Goal: Task Accomplishment & Management: Use online tool/utility

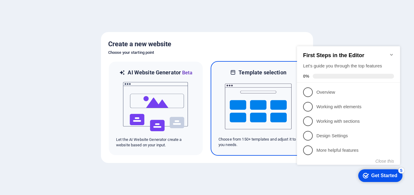
click at [257, 109] on img at bounding box center [258, 106] width 67 height 61
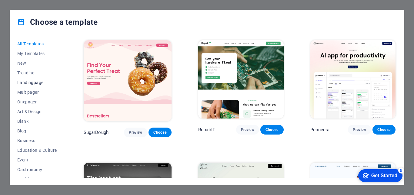
click at [27, 84] on span "Landingpage" at bounding box center [37, 82] width 40 height 5
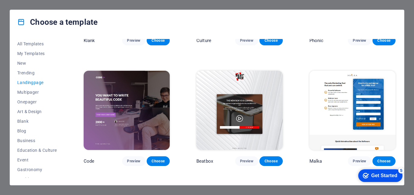
scroll to position [91, 0]
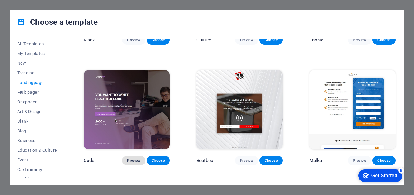
click at [133, 160] on span "Preview" at bounding box center [133, 160] width 13 height 5
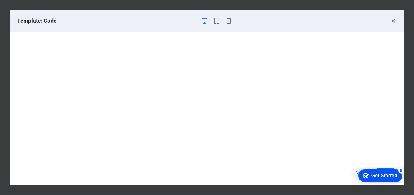
scroll to position [0, 0]
click at [392, 21] on icon "button" at bounding box center [393, 21] width 7 height 7
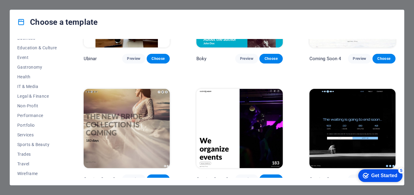
scroll to position [103, 0]
click at [32, 135] on span "Services" at bounding box center [37, 134] width 40 height 5
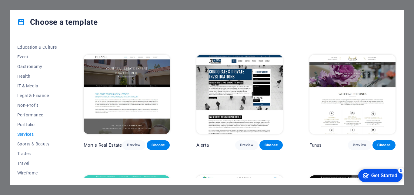
scroll to position [471, 0]
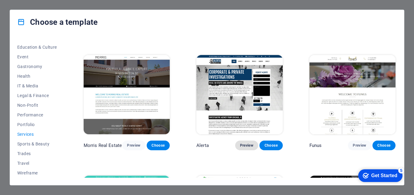
click at [242, 143] on span "Preview" at bounding box center [246, 145] width 13 height 5
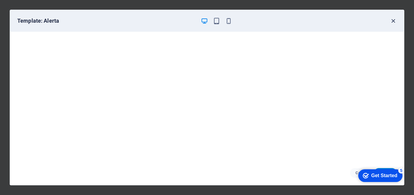
click at [392, 20] on icon "button" at bounding box center [393, 21] width 7 height 7
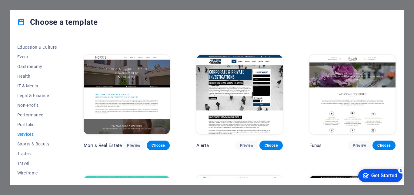
drag, startPoint x: 27, startPoint y: 9, endPoint x: 405, endPoint y: 134, distance: 398.6
click at [405, 134] on div "Choose a template All Templates My Templates New Trending Landingpage Multipage…" at bounding box center [207, 97] width 414 height 195
click at [377, 178] on div "Get Started" at bounding box center [384, 175] width 26 height 5
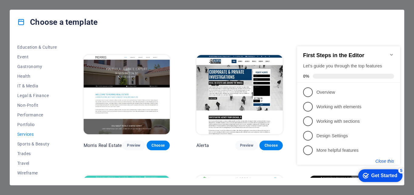
click at [384, 163] on button "Close this" at bounding box center [384, 161] width 18 height 5
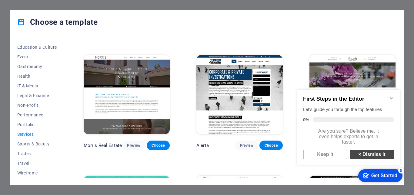
click at [381, 158] on link "× Dismiss it" at bounding box center [372, 155] width 44 height 10
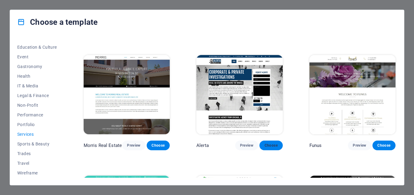
click at [268, 143] on span "Choose" at bounding box center [270, 145] width 13 height 5
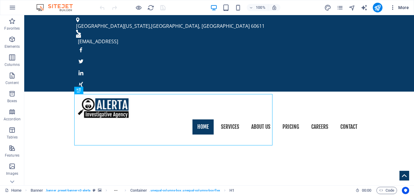
click at [404, 7] on span "More" at bounding box center [399, 8] width 19 height 6
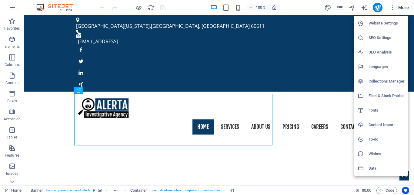
click at [373, 66] on h6 "Languages" at bounding box center [386, 66] width 36 height 7
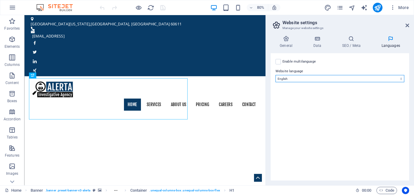
click at [293, 80] on select "Abkhazian Afar Afrikaans Akan Albanian Amharic Arabic Aragonese Armenian Assame…" at bounding box center [339, 78] width 129 height 7
select select "142"
click at [275, 75] on select "Abkhazian Afar Afrikaans Akan Albanian Amharic Arabic Aragonese Armenian Assame…" at bounding box center [339, 78] width 129 height 7
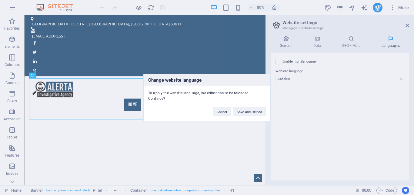
click at [294, 80] on div "Change website language To apply the website language, the editor has to be rel…" at bounding box center [207, 97] width 414 height 195
click at [287, 80] on div "Change website language To apply the website language, the editor has to be rel…" at bounding box center [207, 97] width 414 height 195
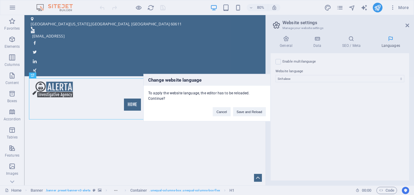
drag, startPoint x: 285, startPoint y: 72, endPoint x: 287, endPoint y: 80, distance: 8.1
click at [286, 72] on div "Change website language To apply the website language, the editor has to be rel…" at bounding box center [207, 97] width 414 height 195
click at [287, 81] on div "Change website language To apply the website language, the editor has to be rel…" at bounding box center [207, 97] width 414 height 195
click at [407, 27] on div "Change website language To apply the website language, the editor has to be rel…" at bounding box center [207, 97] width 414 height 195
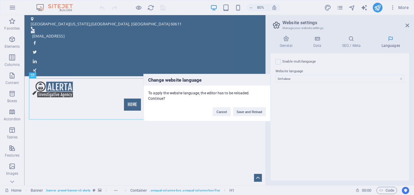
click at [407, 24] on div "Change website language To apply the website language, the editor has to be rel…" at bounding box center [207, 97] width 414 height 195
click at [298, 80] on div "Change website language To apply the website language, the editor has to be rel…" at bounding box center [207, 97] width 414 height 195
drag, startPoint x: 278, startPoint y: 62, endPoint x: 284, endPoint y: 66, distance: 7.3
click at [278, 63] on div "Change website language To apply the website language, the editor has to be rel…" at bounding box center [207, 97] width 414 height 195
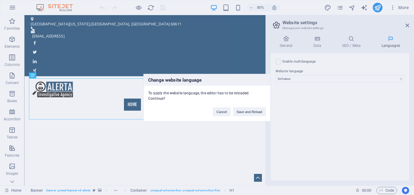
click at [290, 81] on div "Change website language To apply the website language, the editor has to be rel…" at bounding box center [207, 97] width 414 height 195
drag, startPoint x: 290, startPoint y: 81, endPoint x: 254, endPoint y: 49, distance: 47.6
click at [289, 80] on div "Change website language To apply the website language, the editor has to be rel…" at bounding box center [207, 97] width 414 height 195
click at [298, 78] on div "Change website language To apply the website language, the editor has to be rel…" at bounding box center [207, 97] width 414 height 195
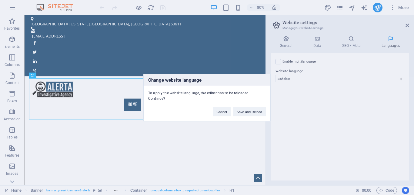
click at [400, 79] on div "Change website language To apply the website language, the editor has to be rel…" at bounding box center [207, 97] width 414 height 195
click at [339, 142] on div "Change website language To apply the website language, the editor has to be rel…" at bounding box center [207, 97] width 414 height 195
click at [290, 80] on div "Change website language To apply the website language, the editor has to be rel…" at bounding box center [207, 97] width 414 height 195
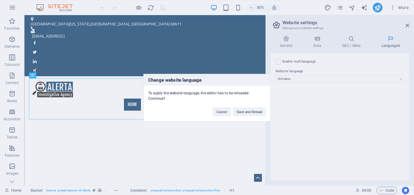
click at [290, 80] on div "Change website language To apply the website language, the editor has to be rel…" at bounding box center [207, 97] width 414 height 195
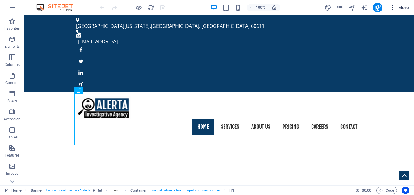
click at [404, 7] on span "More" at bounding box center [399, 8] width 19 height 6
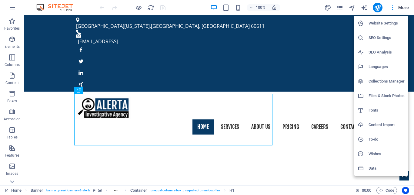
click at [372, 67] on h6 "Languages" at bounding box center [386, 66] width 36 height 7
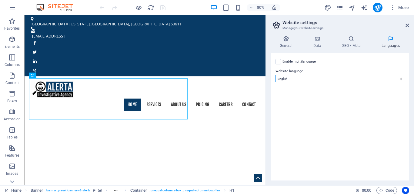
click at [301, 79] on select "Abkhazian Afar Afrikaans Akan Albanian Amharic Arabic Aragonese Armenian Assame…" at bounding box center [339, 78] width 129 height 7
select select "148"
click at [275, 75] on select "Abkhazian Afar Afrikaans Akan Albanian Amharic Arabic Aragonese Armenian Assame…" at bounding box center [339, 78] width 129 height 7
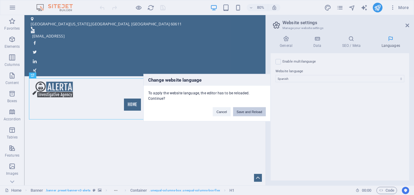
click at [252, 112] on button "Save and Reload" at bounding box center [249, 111] width 33 height 9
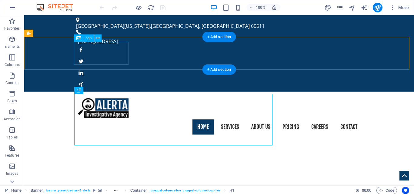
click at [106, 97] on div at bounding box center [219, 108] width 286 height 23
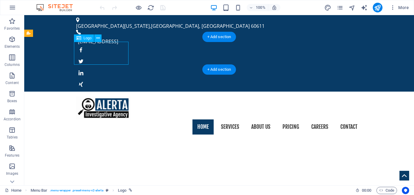
click at [106, 97] on div at bounding box center [219, 108] width 286 height 23
select select "px"
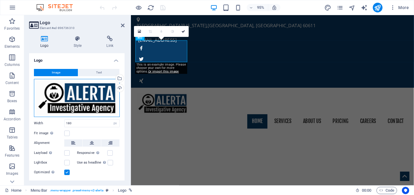
click at [95, 95] on div "Drag files here, click to choose files or select files from Files or our free s…" at bounding box center [77, 98] width 86 height 38
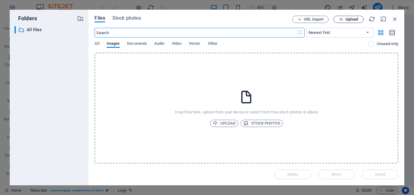
click at [351, 19] on span "Upload" at bounding box center [351, 20] width 12 height 4
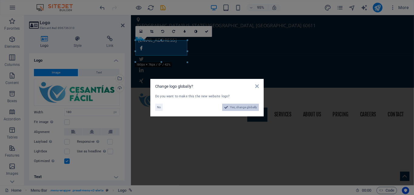
click at [240, 108] on span "Yes, change globally" at bounding box center [243, 107] width 27 height 7
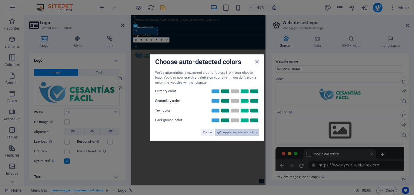
click at [238, 134] on span "Apply new website colors" at bounding box center [240, 132] width 34 height 7
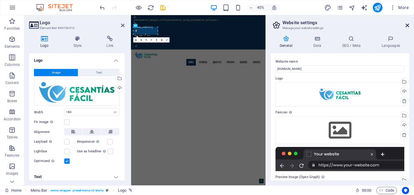
click at [407, 25] on icon at bounding box center [407, 25] width 4 height 5
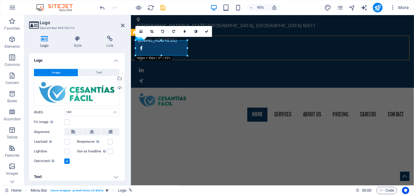
click at [227, 92] on div "Home Services About us Pricing Careers Contact" at bounding box center [280, 112] width 298 height 41
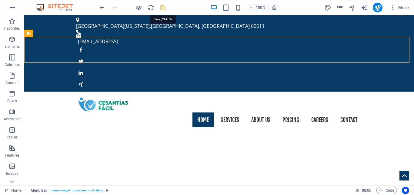
drag, startPoint x: 162, startPoint y: 10, endPoint x: 136, endPoint y: 22, distance: 28.5
click at [162, 10] on icon "save" at bounding box center [162, 7] width 7 height 7
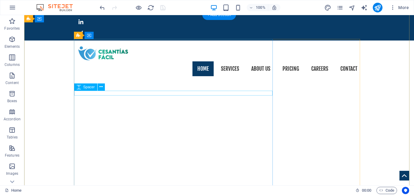
scroll to position [48, 0]
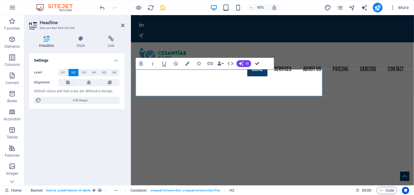
drag, startPoint x: 258, startPoint y: 65, endPoint x: 232, endPoint y: 50, distance: 29.8
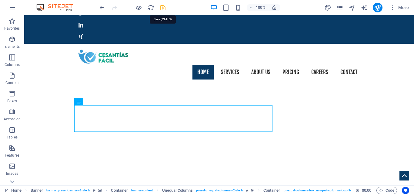
click at [163, 9] on icon "save" at bounding box center [162, 7] width 7 height 7
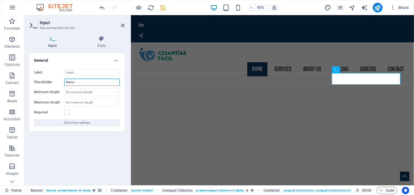
click at [77, 84] on input "Name" at bounding box center [91, 82] width 55 height 7
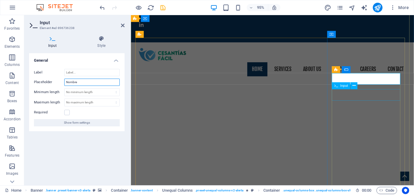
type input "Nombre"
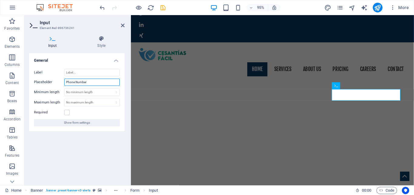
click at [87, 83] on input "Phone Number" at bounding box center [91, 82] width 55 height 7
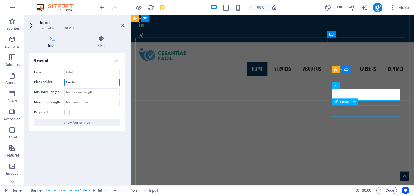
type input "Celular"
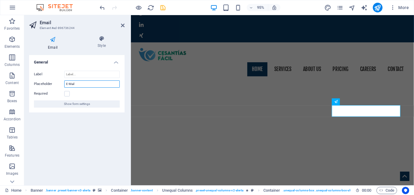
click at [90, 86] on input "E-Mail" at bounding box center [91, 84] width 55 height 7
type input "E-Mail"
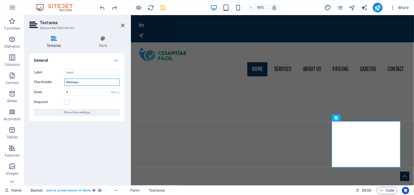
click at [80, 83] on input "Message" at bounding box center [91, 82] width 55 height 7
type input "Mensaje"
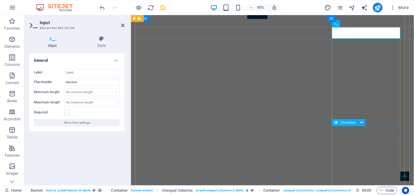
scroll to position [139, 0]
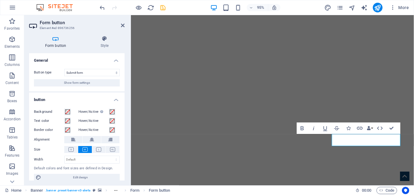
scroll to position [5, 0]
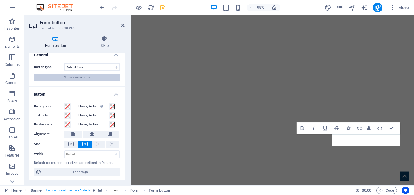
click at [78, 78] on span "Show form settings" at bounding box center [77, 77] width 26 height 7
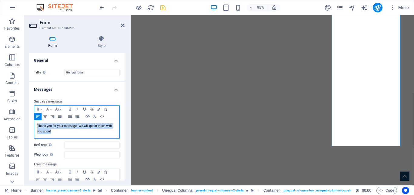
drag, startPoint x: 39, startPoint y: 128, endPoint x: 54, endPoint y: 133, distance: 16.2
click at [54, 133] on p "Thank you for your message. We will get in touch with you soon!" at bounding box center [76, 129] width 79 height 11
copy p "Thank you for your message. We will get in touch with you soon!"
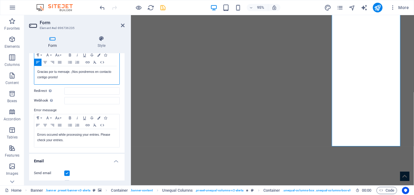
scroll to position [61, 0]
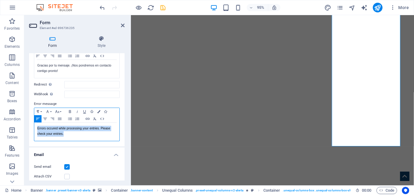
drag, startPoint x: 37, startPoint y: 128, endPoint x: 68, endPoint y: 135, distance: 32.0
click at [65, 135] on div "Errors occured while processing your entries. Please check your entries." at bounding box center [76, 132] width 85 height 18
copy p "Errors occured while processing your entries. Please check your entries."
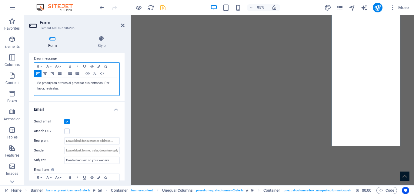
scroll to position [121, 0]
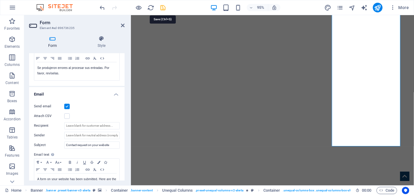
click at [162, 8] on icon "save" at bounding box center [162, 7] width 7 height 7
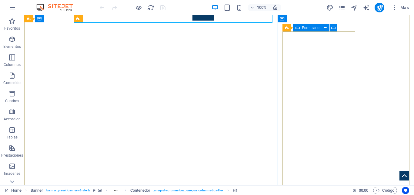
scroll to position [121, 0]
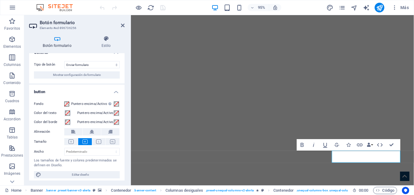
scroll to position [11, 0]
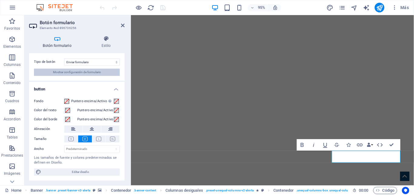
click at [81, 72] on span "Mostrar configuración de formulario" at bounding box center [77, 72] width 48 height 7
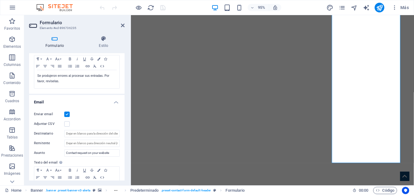
scroll to position [121, 0]
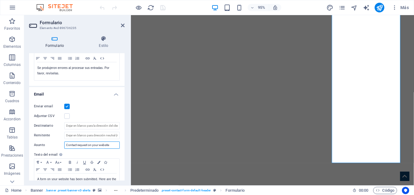
click at [79, 146] on input "Contact request on your website" at bounding box center [91, 145] width 55 height 7
paste input "Solicitud de contacto en su sitio web"
type input "Solicitud de contacto en su sitio web"
click at [82, 127] on input "Destinatario" at bounding box center [91, 125] width 55 height 7
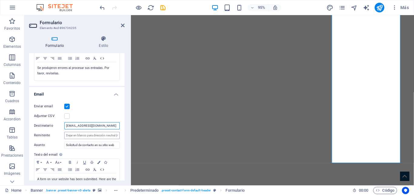
type input "[EMAIL_ADDRESS][DOMAIN_NAME]"
click at [80, 137] on input "Remitente" at bounding box center [91, 135] width 55 height 7
click at [77, 125] on input "[EMAIL_ADDRESS][DOMAIN_NAME]" at bounding box center [91, 125] width 55 height 7
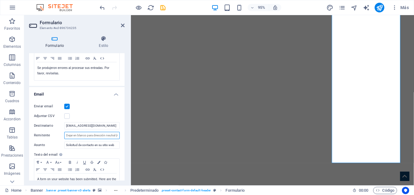
click at [80, 136] on input "Remitente" at bounding box center [91, 135] width 55 height 7
paste input "[EMAIL_ADDRESS][DOMAIN_NAME]"
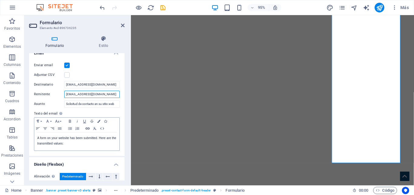
scroll to position [182, 0]
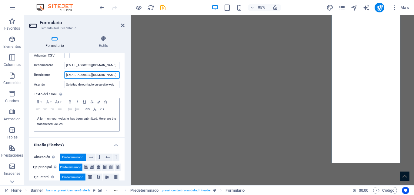
type input "[EMAIL_ADDRESS][DOMAIN_NAME]"
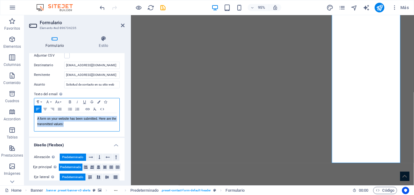
drag, startPoint x: 38, startPoint y: 119, endPoint x: 72, endPoint y: 125, distance: 35.3
click at [72, 125] on div "A form on your website has been submitted. Here are the transmitted values:" at bounding box center [76, 122] width 85 height 18
copy p "A form on your website has been submitted. Here are the transmitted values:"
click at [81, 121] on p "A form on your website has been submitted. Here are the transmitted values:" at bounding box center [76, 121] width 79 height 11
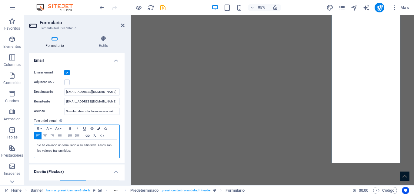
scroll to position [147, 0]
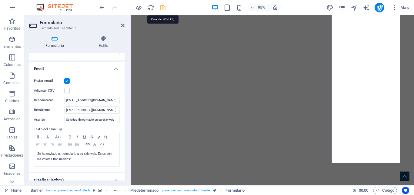
click at [163, 8] on icon "save" at bounding box center [162, 7] width 7 height 7
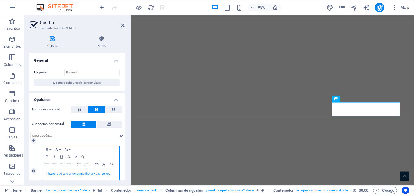
click at [96, 175] on link "I have read and understand the privacy policy." at bounding box center [78, 173] width 64 height 3
copy link "I have read and understand the privacy policy."
click at [95, 174] on link "I have read and understand the privacy policy." at bounding box center [78, 173] width 64 height 3
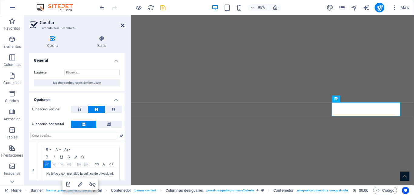
click at [122, 24] on icon at bounding box center [123, 25] width 4 height 5
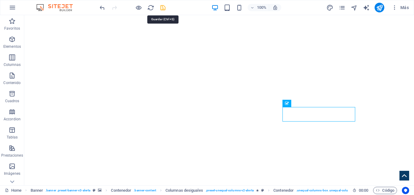
click at [164, 7] on icon "save" at bounding box center [162, 7] width 7 height 7
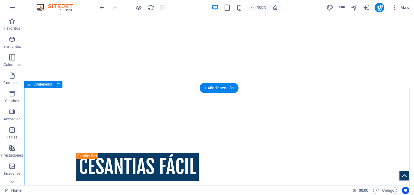
scroll to position [273, 0]
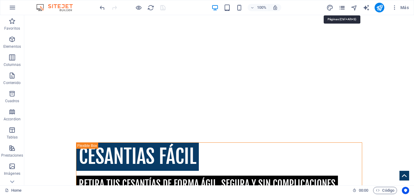
click at [341, 6] on icon "pages" at bounding box center [341, 7] width 7 height 7
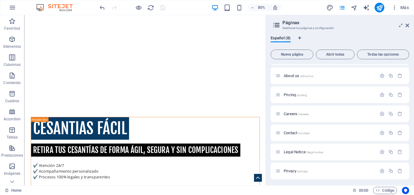
scroll to position [36, 0]
click at [297, 152] on span "Legal Notice /legal-notice" at bounding box center [303, 151] width 39 height 5
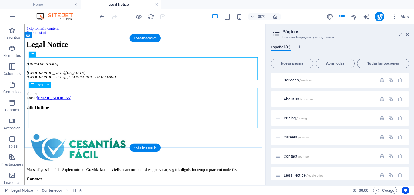
scroll to position [0, 0]
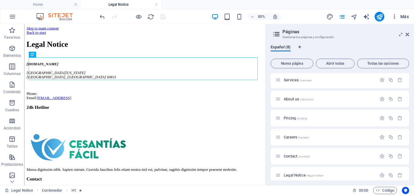
click at [406, 17] on span "Más" at bounding box center [399, 17] width 17 height 6
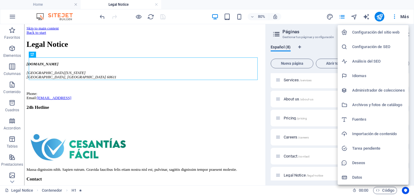
click at [369, 31] on h6 "Configuración del sitio web" at bounding box center [378, 32] width 53 height 7
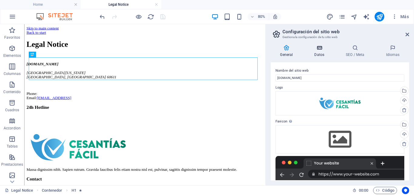
click at [320, 56] on h4 "Datos" at bounding box center [321, 51] width 32 height 13
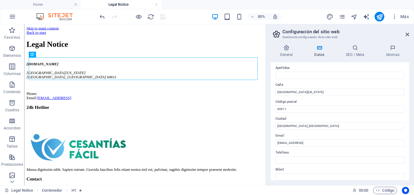
scroll to position [61, 0]
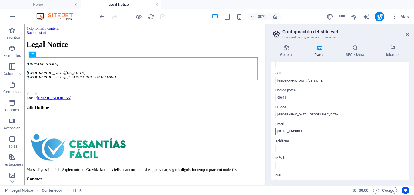
click at [346, 131] on input "b8276c4b0f480b7948bf9263be32e3@cpanel.local" at bounding box center [339, 131] width 129 height 7
click at [349, 132] on input "b8276c4b0f480b7948bf9263be32e3@cpanel.local" at bounding box center [339, 131] width 129 height 7
type input "[EMAIL_ADDRESS][DOMAIN_NAME]"
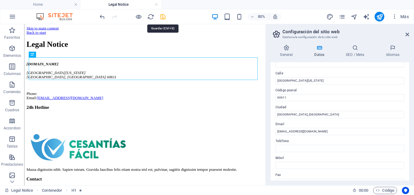
click at [163, 18] on icon "save" at bounding box center [162, 16] width 7 height 7
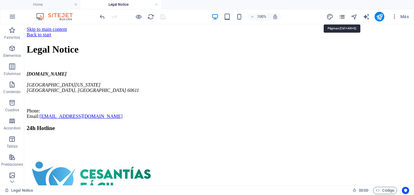
click at [341, 18] on icon "pages" at bounding box center [341, 16] width 7 height 7
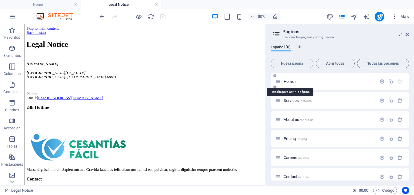
click at [288, 82] on span "Home /" at bounding box center [290, 81] width 12 height 5
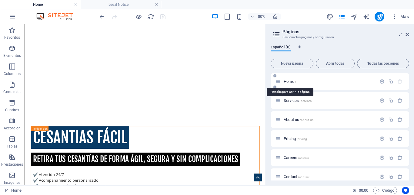
scroll to position [272, 0]
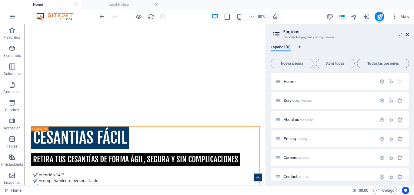
click at [407, 33] on icon at bounding box center [407, 34] width 4 height 5
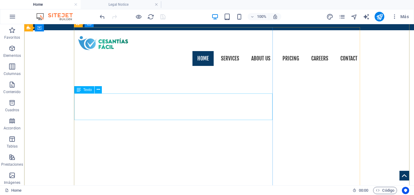
scroll to position [60, 0]
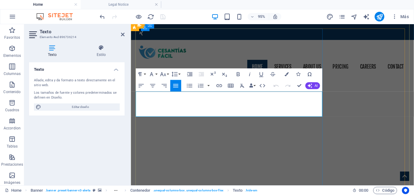
drag, startPoint x: 234, startPoint y: 116, endPoint x: 252, endPoint y: 121, distance: 18.7
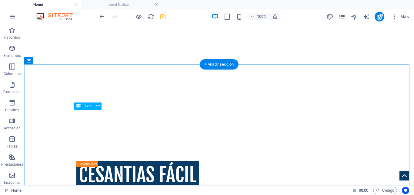
scroll to position [272, 0]
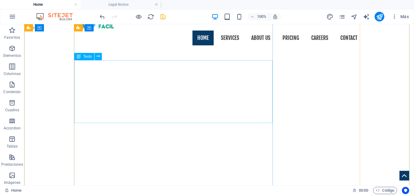
scroll to position [90, 0]
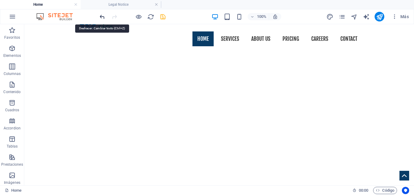
click at [101, 16] on icon "undo" at bounding box center [102, 16] width 7 height 7
click at [114, 18] on icon "redo" at bounding box center [114, 16] width 7 height 7
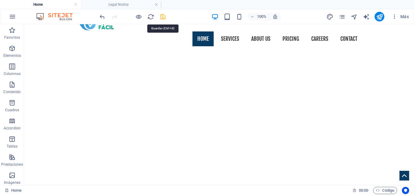
click at [164, 17] on icon "save" at bounding box center [162, 16] width 7 height 7
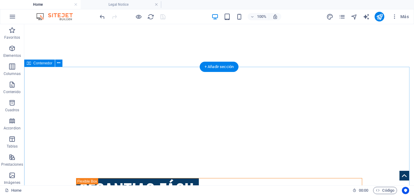
scroll to position [303, 0]
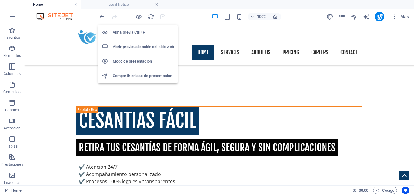
click at [137, 47] on h6 "Abrir previsualización del sitio web" at bounding box center [143, 46] width 61 height 7
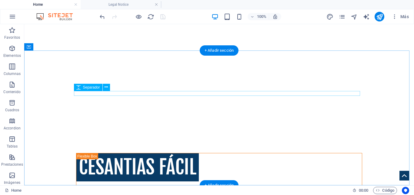
scroll to position [273, 0]
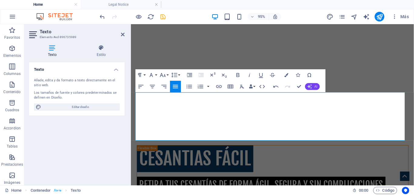
click at [312, 87] on icon "button" at bounding box center [309, 87] width 5 height 5
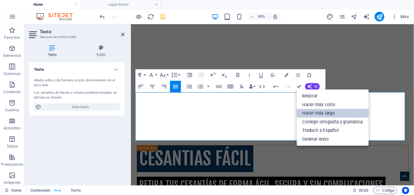
click at [313, 115] on link "Hacer más largo" at bounding box center [333, 113] width 72 height 9
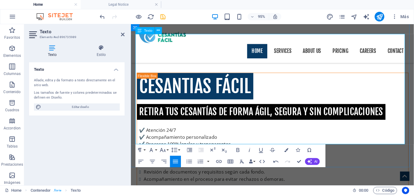
scroll to position [333, 0]
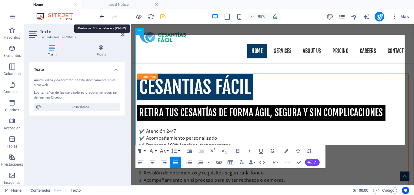
click at [100, 18] on icon "undo" at bounding box center [102, 16] width 7 height 7
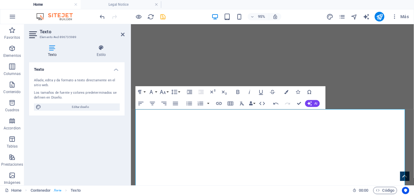
scroll to position [242, 0]
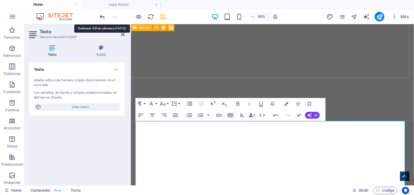
click at [101, 15] on icon "undo" at bounding box center [102, 16] width 7 height 7
click at [104, 17] on icon "undo" at bounding box center [102, 16] width 7 height 7
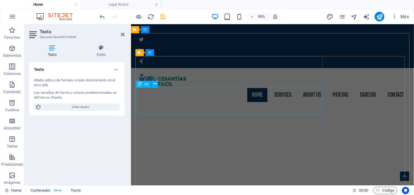
scroll to position [151, 0]
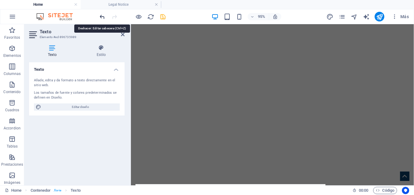
click at [103, 17] on icon "undo" at bounding box center [102, 16] width 7 height 7
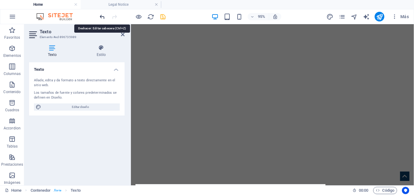
click at [103, 17] on icon "undo" at bounding box center [102, 16] width 7 height 7
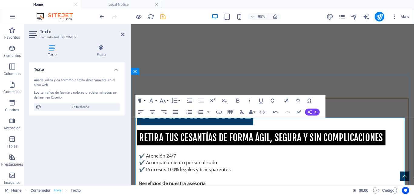
scroll to position [333, 0]
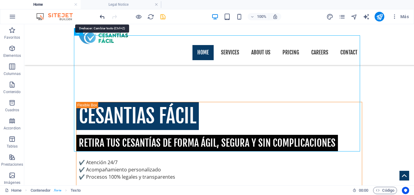
click at [100, 16] on icon "undo" at bounding box center [102, 16] width 7 height 7
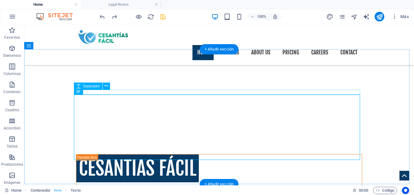
scroll to position [273, 0]
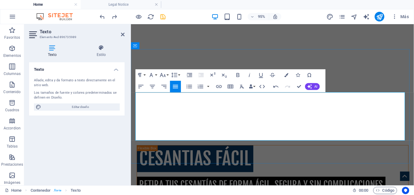
drag, startPoint x: 136, startPoint y: 128, endPoint x: 153, endPoint y: 123, distance: 17.3
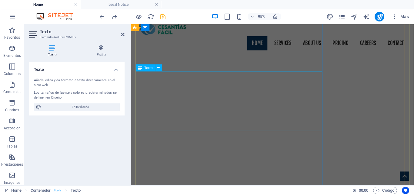
scroll to position [91, 0]
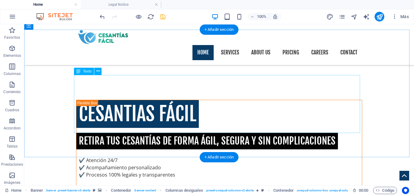
scroll to position [320, 0]
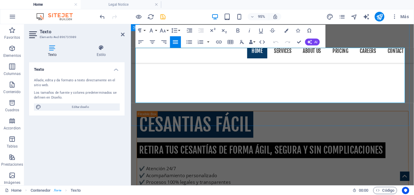
drag, startPoint x: 281, startPoint y: 103, endPoint x: 305, endPoint y: 112, distance: 26.1
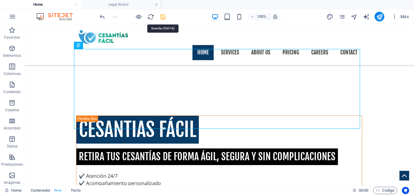
click at [160, 15] on icon "save" at bounding box center [162, 16] width 7 height 7
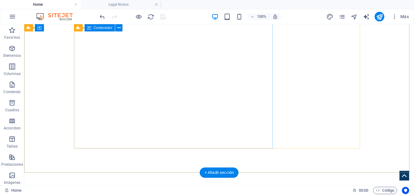
scroll to position [138, 0]
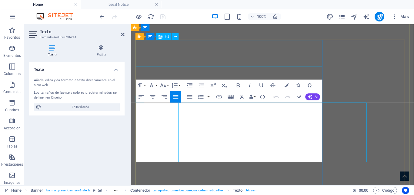
scroll to position [48, 0]
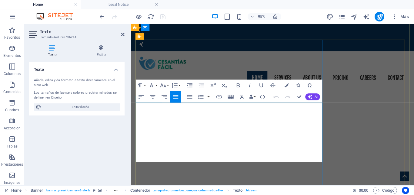
drag, startPoint x: 138, startPoint y: 141, endPoint x: 295, endPoint y: 162, distance: 158.0
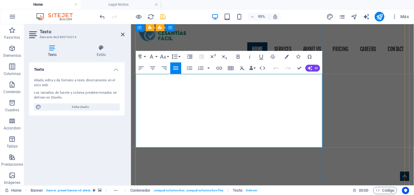
drag, startPoint x: 235, startPoint y: 98, endPoint x: 256, endPoint y: 108, distance: 23.2
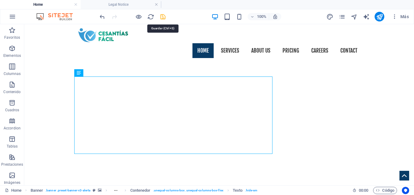
click at [161, 17] on icon "save" at bounding box center [162, 16] width 7 height 7
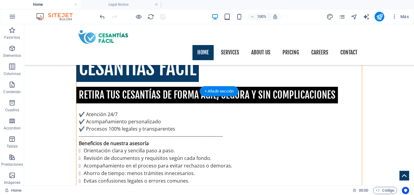
scroll to position [412, 0]
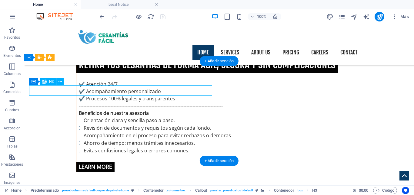
drag, startPoint x: 58, startPoint y: 92, endPoint x: 93, endPoint y: 137, distance: 57.4
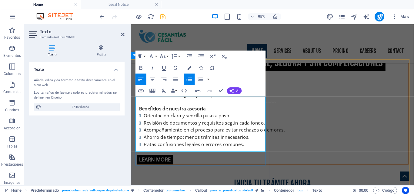
drag, startPoint x: 136, startPoint y: 140, endPoint x: 232, endPoint y: 156, distance: 97.7
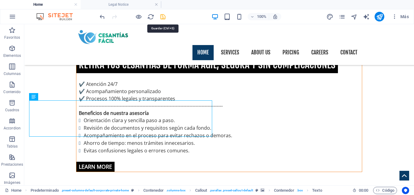
click at [162, 15] on icon "save" at bounding box center [162, 16] width 7 height 7
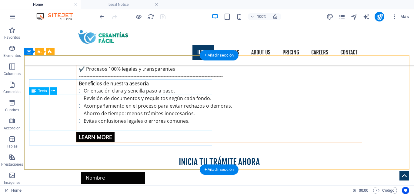
scroll to position [442, 0]
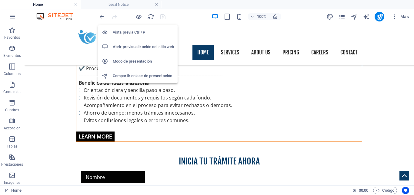
click at [131, 45] on h6 "Abrir previsualización del sitio web" at bounding box center [143, 46] width 61 height 7
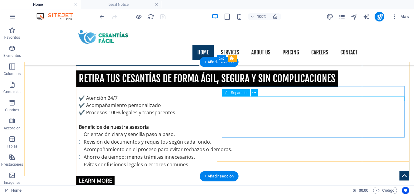
scroll to position [412, 0]
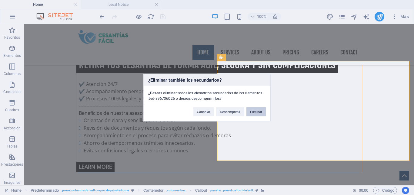
click at [255, 114] on button "Eliminar" at bounding box center [255, 111] width 19 height 9
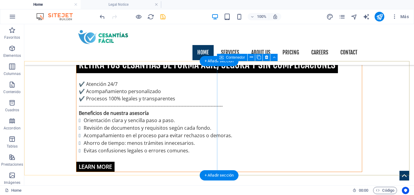
scroll to position [442, 0]
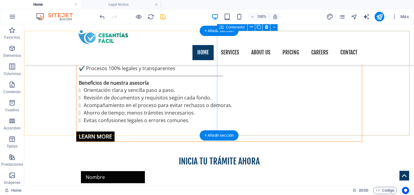
scroll to position [412, 0]
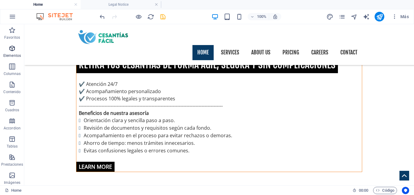
click at [12, 49] on icon "button" at bounding box center [11, 48] width 7 height 7
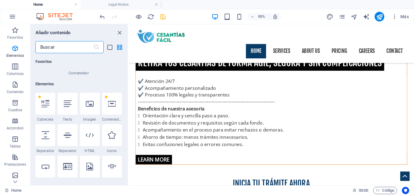
scroll to position [114, 0]
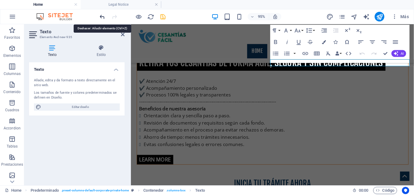
click at [102, 17] on icon "undo" at bounding box center [102, 16] width 7 height 7
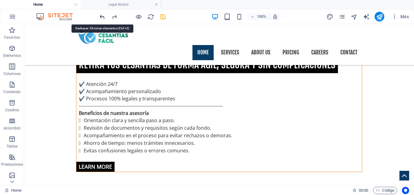
click at [102, 17] on icon "undo" at bounding box center [102, 16] width 7 height 7
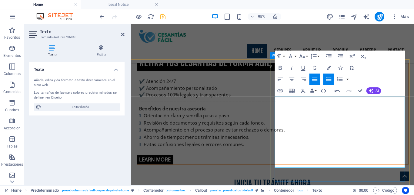
drag, startPoint x: 283, startPoint y: 156, endPoint x: 386, endPoint y: 173, distance: 105.0
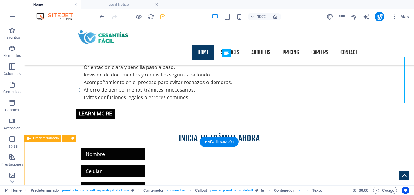
scroll to position [472, 0]
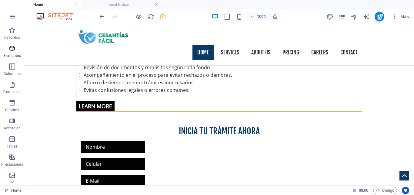
click at [15, 51] on icon "button" at bounding box center [11, 48] width 7 height 7
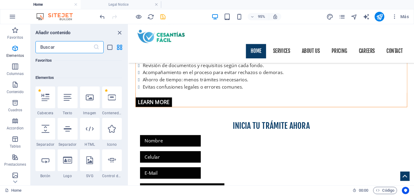
scroll to position [114, 0]
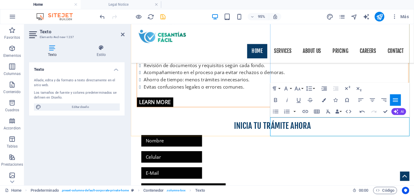
drag, startPoint x: 305, startPoint y: 125, endPoint x: 466, endPoint y: 135, distance: 160.8
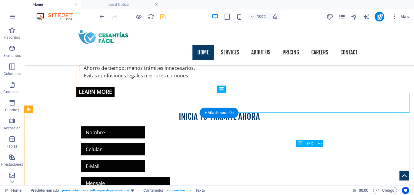
scroll to position [496, 0]
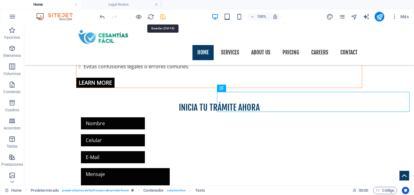
click at [164, 17] on icon "save" at bounding box center [162, 16] width 7 height 7
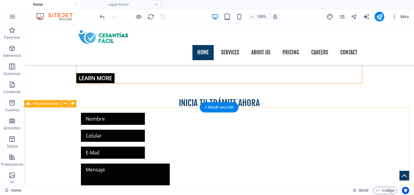
scroll to position [531, 0]
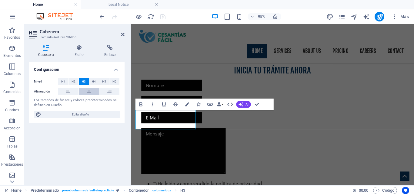
click at [88, 92] on icon at bounding box center [89, 91] width 4 height 7
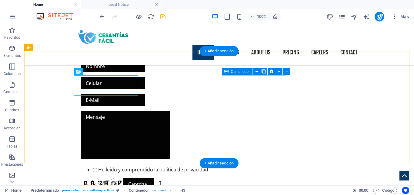
scroll to position [561, 0]
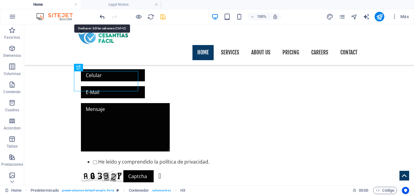
click at [102, 16] on icon "undo" at bounding box center [102, 16] width 7 height 7
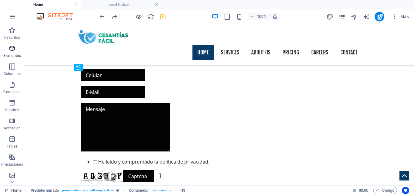
click at [13, 50] on icon "button" at bounding box center [11, 48] width 7 height 7
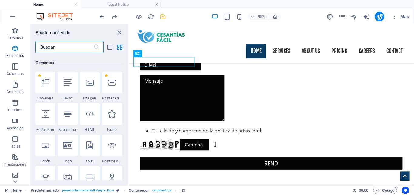
scroll to position [114, 0]
click at [61, 48] on input "text" at bounding box center [64, 47] width 58 height 12
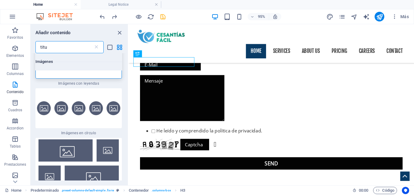
scroll to position [0, 0]
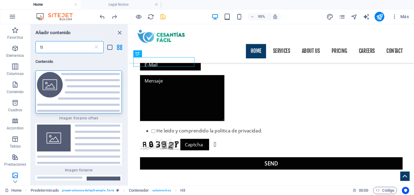
type input "t"
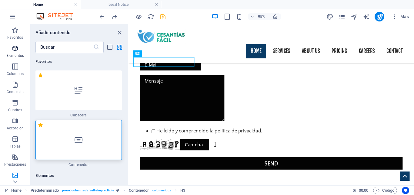
click at [17, 50] on icon "button" at bounding box center [15, 48] width 7 height 7
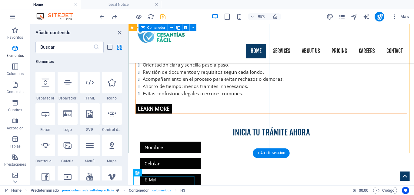
scroll to position [435, 0]
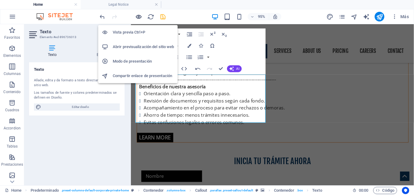
click at [140, 16] on icon "button" at bounding box center [138, 16] width 7 height 7
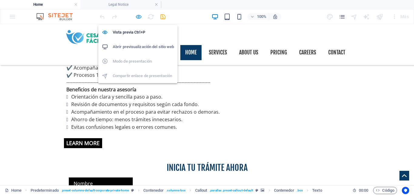
click at [137, 15] on icon "button" at bounding box center [138, 16] width 7 height 7
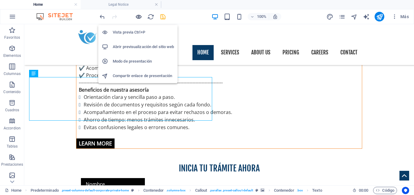
click at [137, 17] on icon "button" at bounding box center [138, 16] width 7 height 7
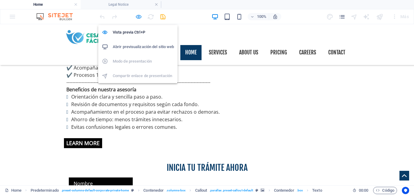
click at [140, 17] on icon "button" at bounding box center [138, 16] width 7 height 7
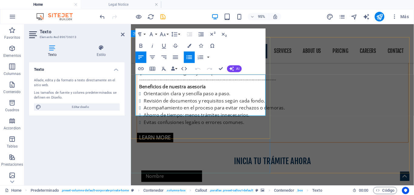
drag, startPoint x: 224, startPoint y: 112, endPoint x: 239, endPoint y: 115, distance: 15.0
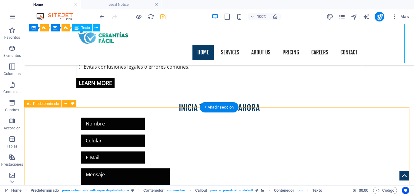
scroll to position [465, 0]
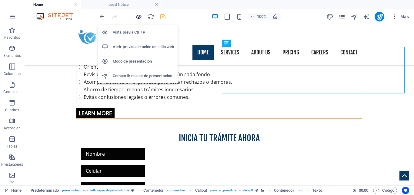
click at [140, 17] on icon "button" at bounding box center [138, 16] width 7 height 7
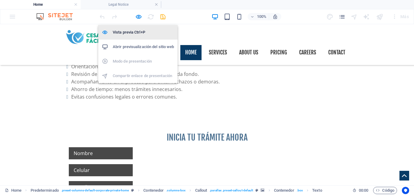
click at [129, 33] on h6 "Vista previa Ctrl+P" at bounding box center [143, 32] width 61 height 7
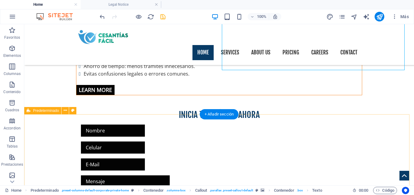
scroll to position [496, 0]
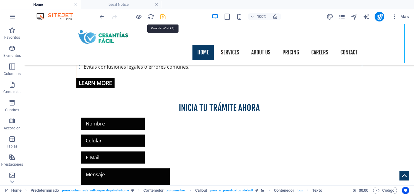
click at [164, 17] on icon "save" at bounding box center [162, 16] width 7 height 7
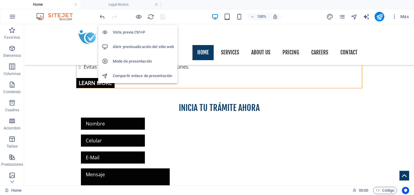
click at [134, 49] on h6 "Abrir previsualización del sitio web" at bounding box center [143, 46] width 61 height 7
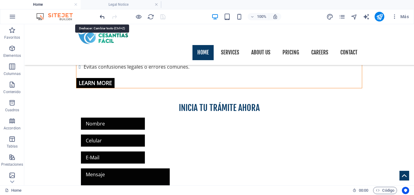
click at [102, 16] on icon "undo" at bounding box center [102, 16] width 7 height 7
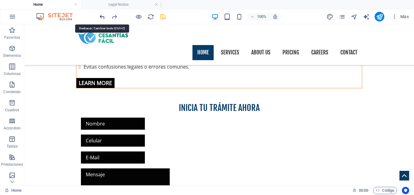
click at [102, 16] on icon "undo" at bounding box center [102, 16] width 7 height 7
click at [112, 17] on icon "redo" at bounding box center [114, 16] width 7 height 7
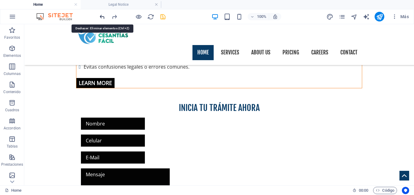
click at [101, 17] on icon "undo" at bounding box center [102, 16] width 7 height 7
click at [114, 18] on icon "redo" at bounding box center [114, 16] width 7 height 7
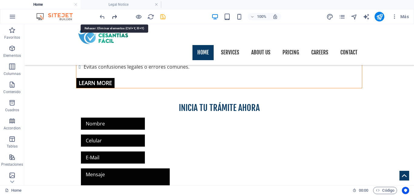
click at [114, 18] on icon "redo" at bounding box center [114, 16] width 7 height 7
click at [100, 16] on icon "undo" at bounding box center [102, 16] width 7 height 7
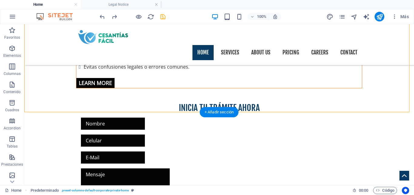
drag, startPoint x: 68, startPoint y: 62, endPoint x: 246, endPoint y: 72, distance: 177.8
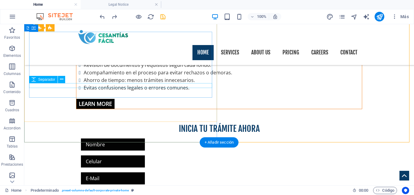
scroll to position [465, 0]
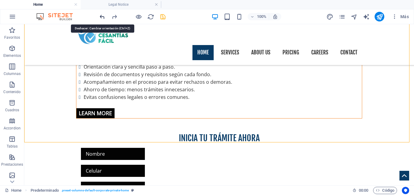
click at [102, 17] on icon "undo" at bounding box center [102, 16] width 7 height 7
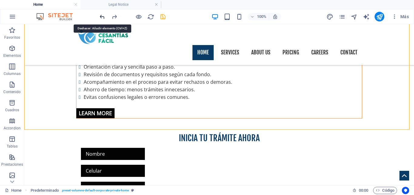
click at [102, 17] on icon "undo" at bounding box center [102, 16] width 7 height 7
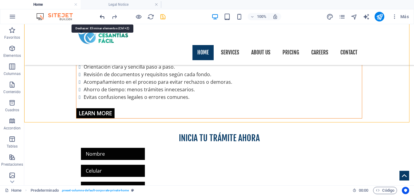
click at [102, 17] on icon "undo" at bounding box center [102, 16] width 7 height 7
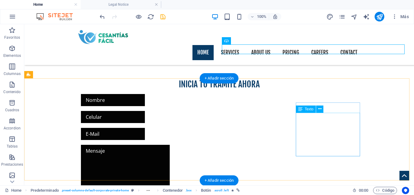
scroll to position [489, 0]
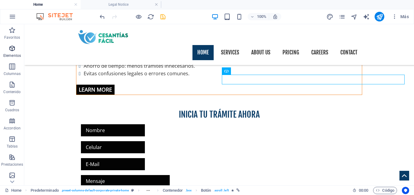
click at [12, 53] on span "Elementos" at bounding box center [12, 52] width 24 height 15
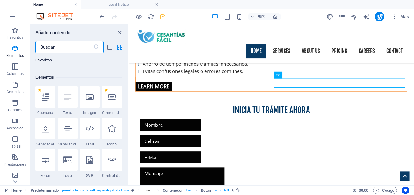
scroll to position [114, 0]
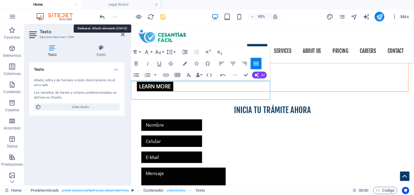
click at [100, 15] on icon "undo" at bounding box center [102, 16] width 7 height 7
click at [100, 16] on icon "undo" at bounding box center [102, 16] width 7 height 7
click at [101, 17] on icon "undo" at bounding box center [102, 16] width 7 height 7
drag, startPoint x: 245, startPoint y: 75, endPoint x: 215, endPoint y: 62, distance: 32.4
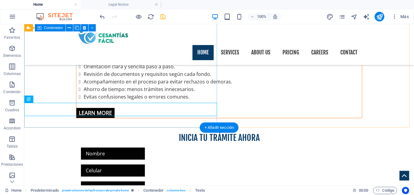
scroll to position [459, 0]
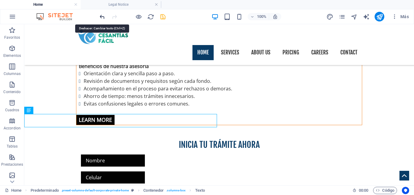
click at [102, 17] on icon "undo" at bounding box center [102, 16] width 7 height 7
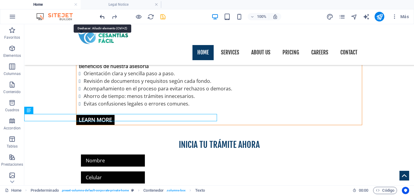
click at [102, 17] on icon "undo" at bounding box center [102, 16] width 7 height 7
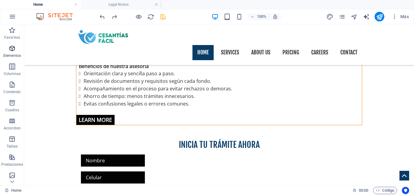
click at [11, 51] on icon "button" at bounding box center [11, 48] width 7 height 7
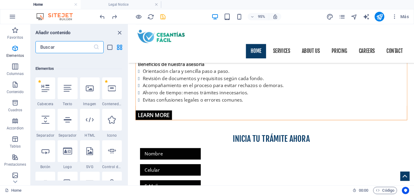
scroll to position [114, 0]
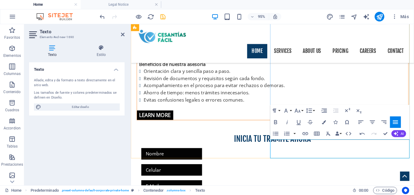
drag, startPoint x: 305, startPoint y: 149, endPoint x: 436, endPoint y: 163, distance: 131.9
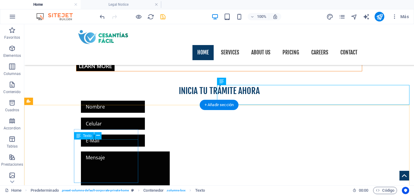
scroll to position [482, 0]
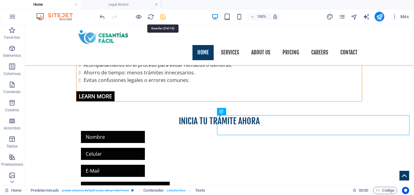
click at [163, 14] on icon "save" at bounding box center [162, 16] width 7 height 7
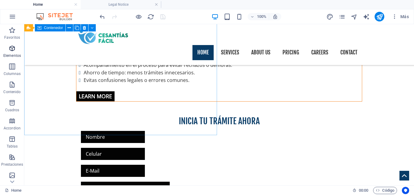
click at [11, 51] on icon "button" at bounding box center [11, 48] width 7 height 7
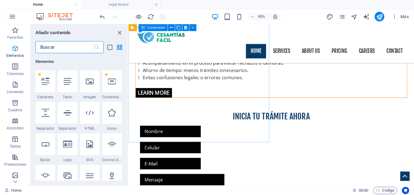
scroll to position [114, 0]
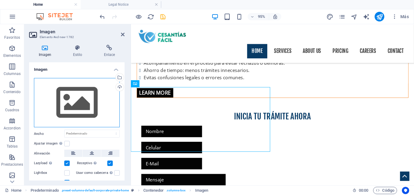
click at [86, 107] on div "Arrastra archivos aquí, haz clic para escoger archivos o selecciona archivos de…" at bounding box center [77, 103] width 86 height 50
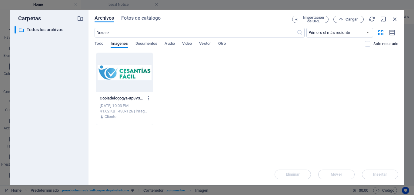
click at [122, 69] on div at bounding box center [124, 72] width 57 height 39
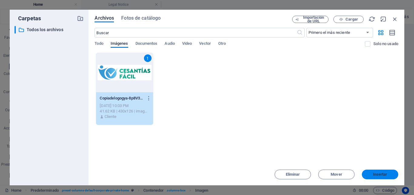
click at [380, 178] on button "Insertar" at bounding box center [380, 175] width 36 height 10
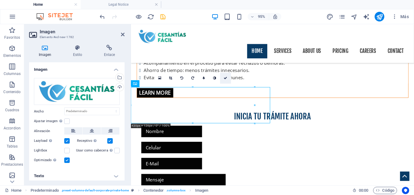
click at [225, 78] on icon at bounding box center [226, 77] width 4 height 3
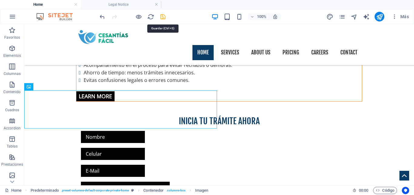
click at [162, 18] on icon "save" at bounding box center [162, 16] width 7 height 7
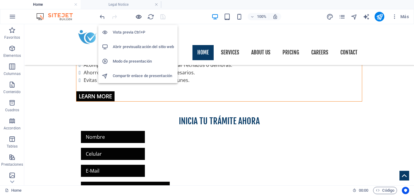
click at [140, 17] on icon "button" at bounding box center [138, 16] width 7 height 7
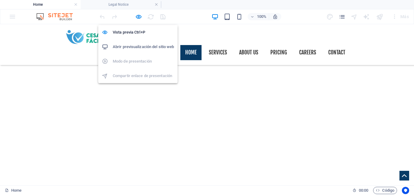
click at [135, 46] on h6 "Abrir previsualización del sitio web" at bounding box center [143, 46] width 61 height 7
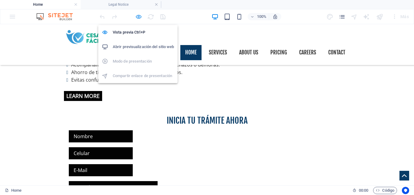
click at [138, 18] on icon "button" at bounding box center [138, 16] width 7 height 7
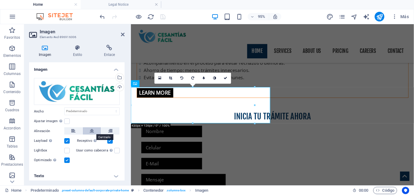
click at [92, 131] on icon at bounding box center [92, 131] width 4 height 7
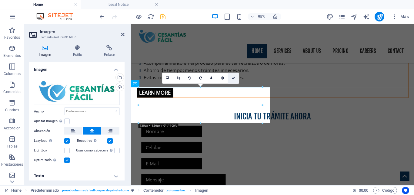
click at [233, 78] on icon at bounding box center [233, 77] width 4 height 3
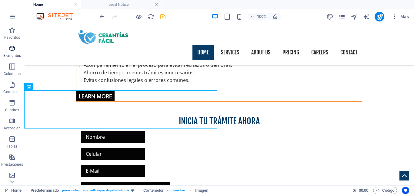
click at [13, 51] on icon "button" at bounding box center [11, 48] width 7 height 7
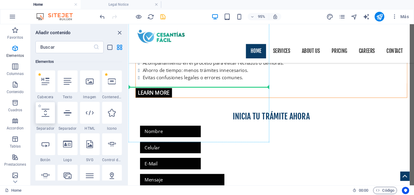
select select "px"
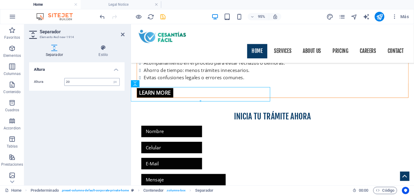
type input "20"
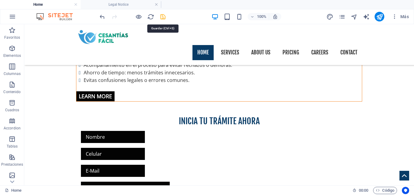
click at [160, 19] on icon "save" at bounding box center [162, 16] width 7 height 7
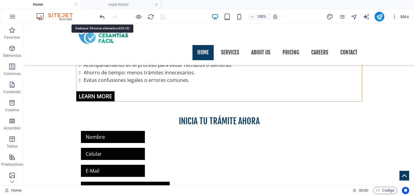
click at [104, 18] on icon "undo" at bounding box center [102, 16] width 7 height 7
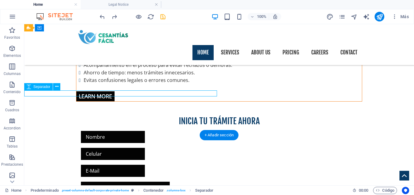
select select "px"
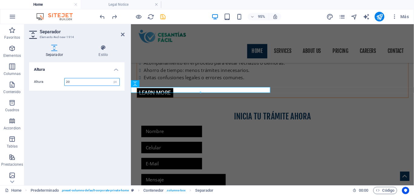
click at [78, 82] on input "20" at bounding box center [92, 81] width 55 height 7
type input "30"
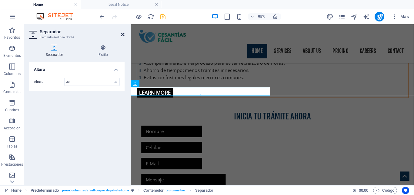
click at [122, 32] on icon at bounding box center [123, 34] width 4 height 5
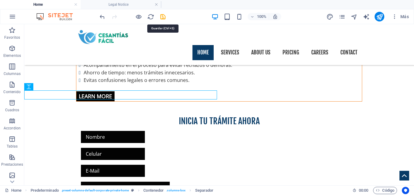
click at [162, 17] on icon "save" at bounding box center [162, 16] width 7 height 7
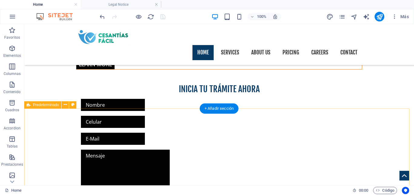
scroll to position [543, 0]
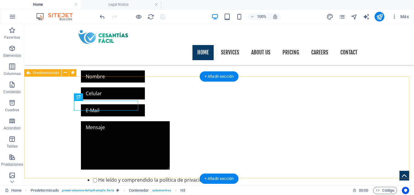
scroll to position [573, 0]
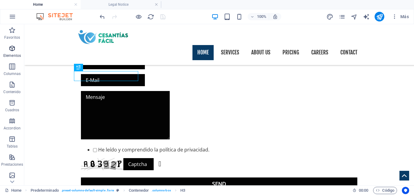
click at [12, 52] on icon "button" at bounding box center [11, 48] width 7 height 7
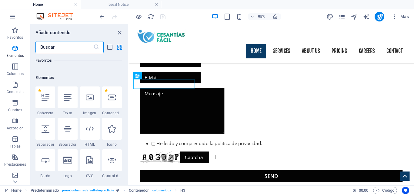
scroll to position [114, 0]
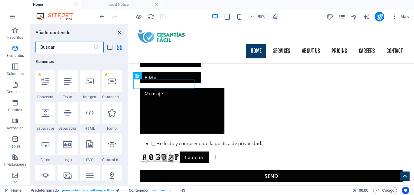
click at [120, 32] on icon "close panel" at bounding box center [119, 32] width 7 height 7
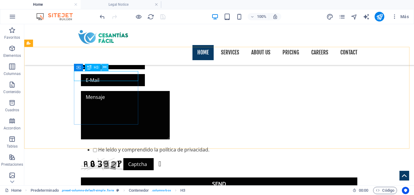
click at [106, 67] on icon at bounding box center [104, 67] width 3 height 6
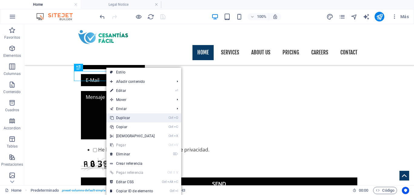
click at [122, 117] on link "Ctrl D Duplicar" at bounding box center [132, 118] width 52 height 9
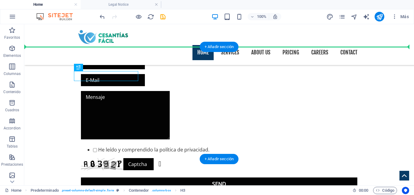
drag, startPoint x: 120, startPoint y: 75, endPoint x: 121, endPoint y: 66, distance: 9.2
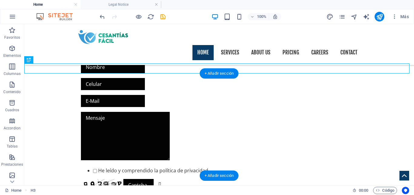
scroll to position [543, 0]
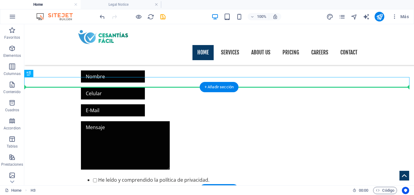
drag, startPoint x: 119, startPoint y: 83, endPoint x: 119, endPoint y: 95, distance: 12.1
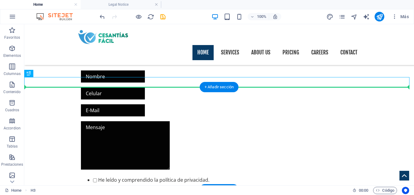
drag, startPoint x: 121, startPoint y: 83, endPoint x: 123, endPoint y: 96, distance: 12.9
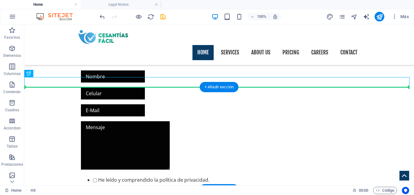
drag, startPoint x: 123, startPoint y: 83, endPoint x: 124, endPoint y: 107, distance: 23.6
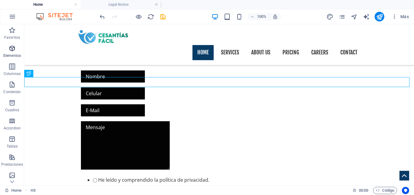
click at [14, 52] on icon "button" at bounding box center [11, 48] width 7 height 7
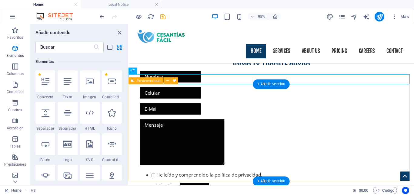
scroll to position [533, 0]
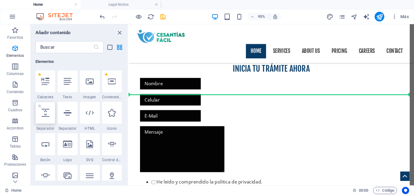
select select "px"
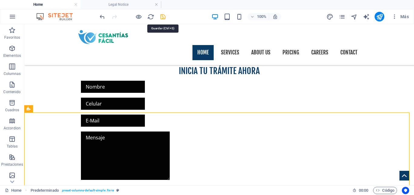
click at [164, 17] on icon "save" at bounding box center [162, 16] width 7 height 7
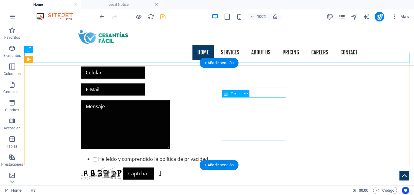
scroll to position [582, 0]
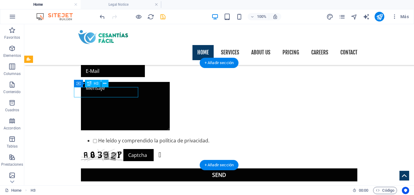
drag, startPoint x: 115, startPoint y: 93, endPoint x: 139, endPoint y: 117, distance: 34.5
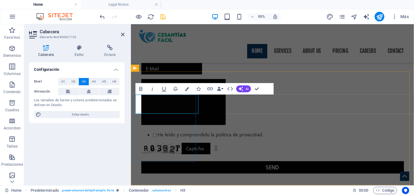
click at [92, 83] on span "H4" at bounding box center [94, 81] width 4 height 7
click at [103, 81] on span "H5" at bounding box center [104, 81] width 4 height 7
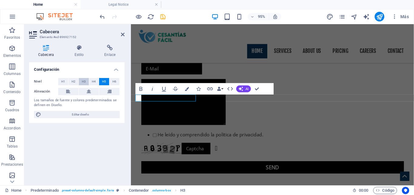
click at [85, 81] on span "H3" at bounding box center [84, 81] width 4 height 7
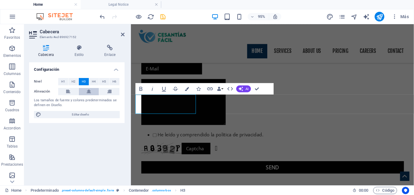
click at [89, 92] on icon at bounding box center [89, 91] width 4 height 7
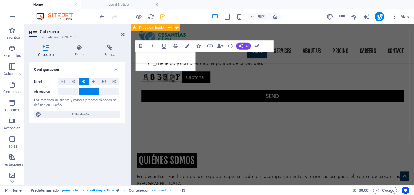
scroll to position [613, 0]
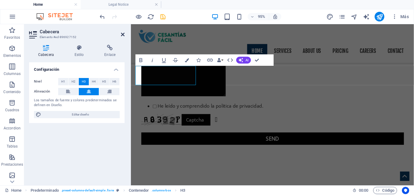
click at [123, 34] on icon at bounding box center [123, 34] width 4 height 5
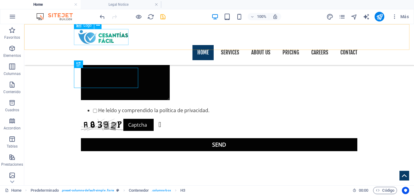
scroll to position [602, 0]
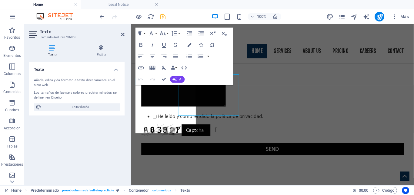
scroll to position [613, 0]
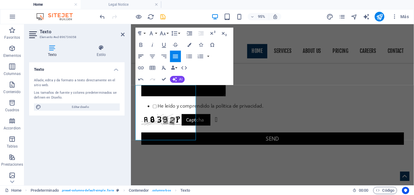
click at [138, 58] on icon "button" at bounding box center [140, 56] width 5 height 3
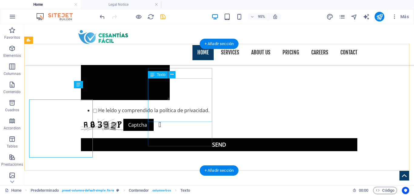
scroll to position [601, 0]
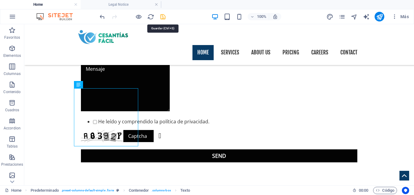
click at [161, 16] on icon "save" at bounding box center [162, 16] width 7 height 7
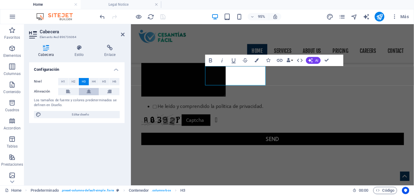
click at [86, 93] on button at bounding box center [89, 91] width 20 height 7
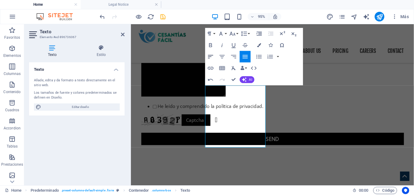
click at [205, 56] on button "Align Left" at bounding box center [210, 57] width 11 height 12
click at [209, 58] on icon "button" at bounding box center [210, 56] width 5 height 3
drag, startPoint x: 234, startPoint y: 78, endPoint x: 209, endPoint y: 57, distance: 32.7
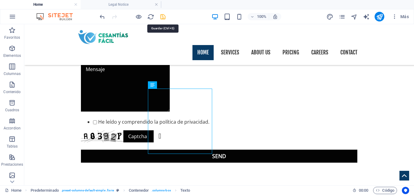
click at [161, 19] on icon "save" at bounding box center [162, 16] width 7 height 7
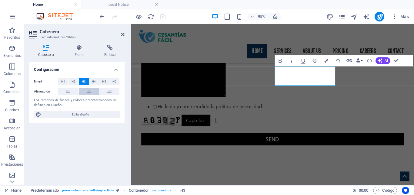
click at [89, 92] on icon at bounding box center [89, 91] width 4 height 7
drag, startPoint x: 394, startPoint y: 61, endPoint x: 370, endPoint y: 38, distance: 33.6
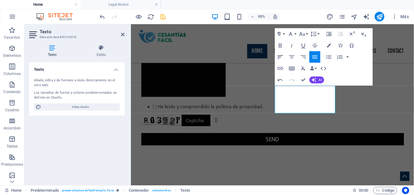
click at [282, 56] on icon "button" at bounding box center [280, 57] width 7 height 7
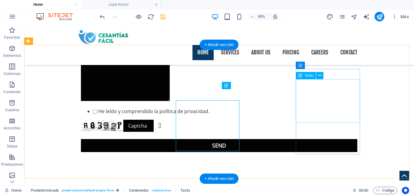
scroll to position [600, 0]
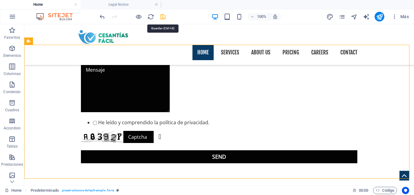
click at [163, 18] on icon "save" at bounding box center [162, 16] width 7 height 7
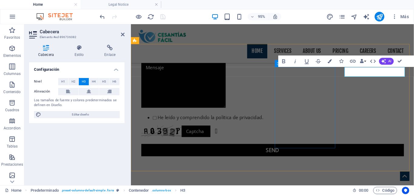
scroll to position [611, 0]
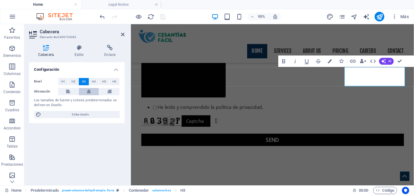
click at [88, 91] on icon at bounding box center [89, 91] width 4 height 7
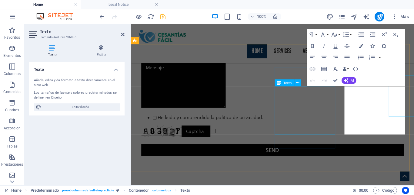
scroll to position [611, 0]
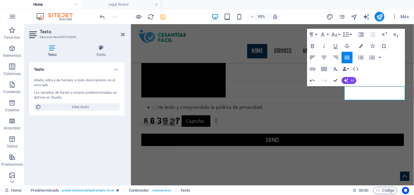
click at [312, 58] on icon "button" at bounding box center [312, 57] width 5 height 3
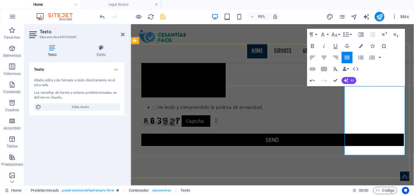
drag, startPoint x: 356, startPoint y: 115, endPoint x: 414, endPoint y: 159, distance: 73.3
click at [311, 58] on icon "button" at bounding box center [312, 57] width 5 height 3
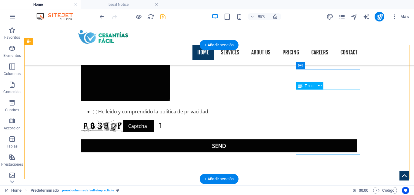
scroll to position [600, 0]
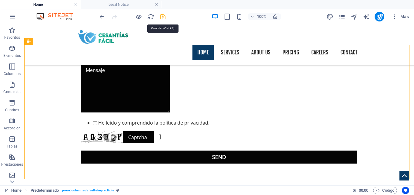
click at [163, 17] on icon "save" at bounding box center [162, 16] width 7 height 7
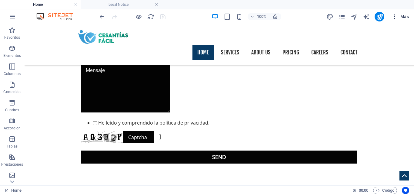
click at [403, 17] on span "Más" at bounding box center [399, 17] width 17 height 6
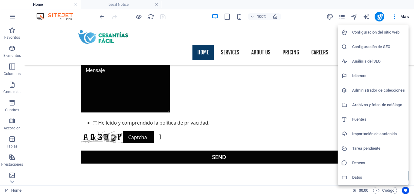
drag, startPoint x: 370, startPoint y: 31, endPoint x: 369, endPoint y: 41, distance: 9.9
click at [370, 31] on h6 "Configuración del sitio web" at bounding box center [378, 32] width 53 height 7
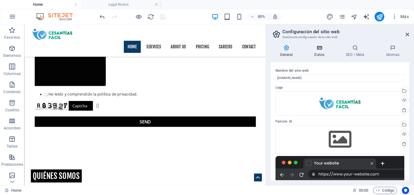
click at [321, 50] on icon at bounding box center [319, 48] width 29 height 6
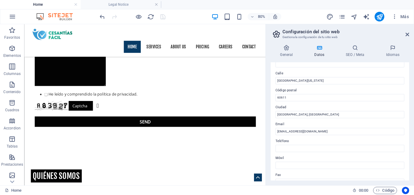
scroll to position [91, 0]
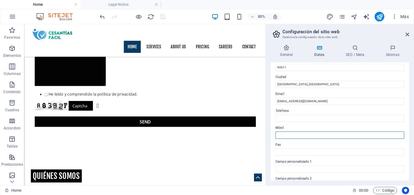
click at [305, 134] on input "Móvil" at bounding box center [339, 135] width 129 height 7
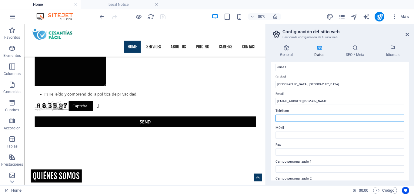
click at [298, 117] on input "Teléfono" at bounding box center [339, 118] width 129 height 7
paste input "3114031850"
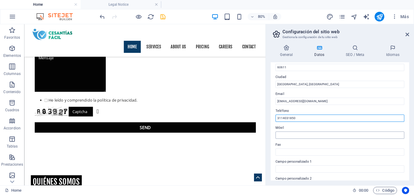
type input "3114031850"
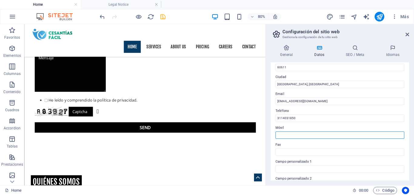
click at [295, 134] on input "Móvil" at bounding box center [339, 135] width 129 height 7
paste input "3114031850"
type input "3114031850"
click at [163, 17] on icon "save" at bounding box center [162, 16] width 7 height 7
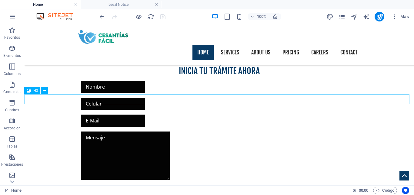
scroll to position [540, 0]
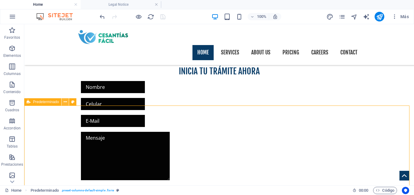
click at [65, 103] on icon at bounding box center [65, 102] width 3 height 6
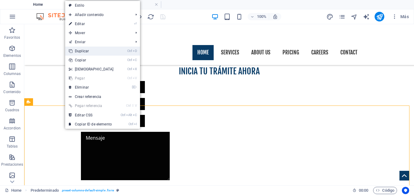
click at [85, 51] on link "Ctrl D Duplicar" at bounding box center [91, 51] width 52 height 9
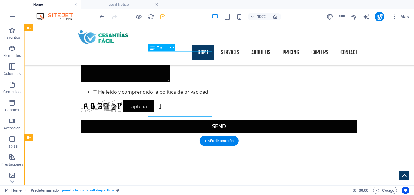
scroll to position [590, 0]
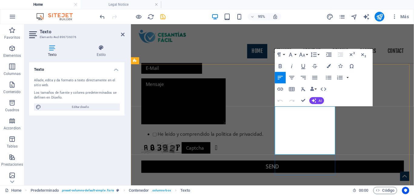
drag, startPoint x: 282, startPoint y: 144, endPoint x: 326, endPoint y: 140, distance: 44.4
copy strong "¿Cómo se calculan?"
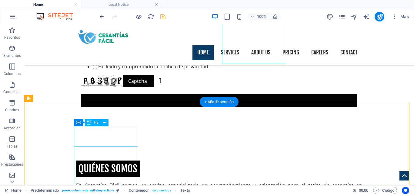
scroll to position [700, 0]
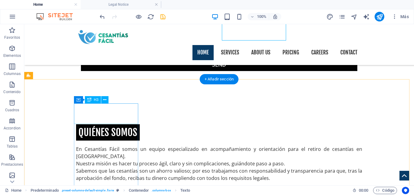
drag, startPoint x: 112, startPoint y: 110, endPoint x: 137, endPoint y: 135, distance: 34.5
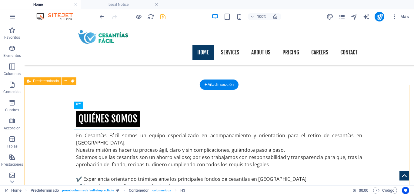
scroll to position [723, 0]
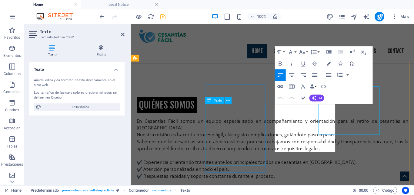
scroll to position [734, 0]
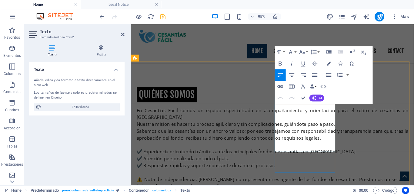
drag, startPoint x: 283, startPoint y: 147, endPoint x: 336, endPoint y: 157, distance: 54.2
copy p "Fórmula: (Salario mensual x Días trabajados) ÷ 360."
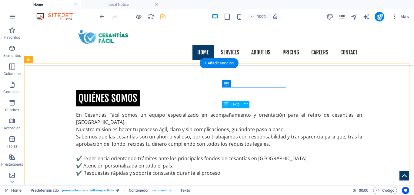
scroll to position [716, 0]
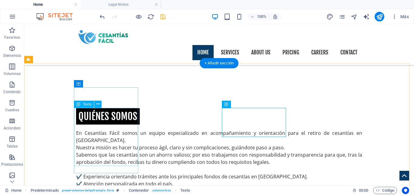
drag, startPoint x: 99, startPoint y: 135, endPoint x: 124, endPoint y: 160, distance: 35.1
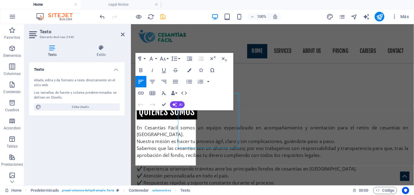
scroll to position [727, 0]
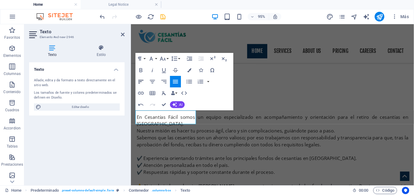
click at [139, 82] on icon "button" at bounding box center [141, 81] width 7 height 7
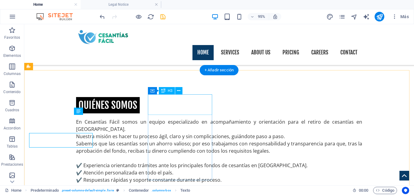
scroll to position [709, 0]
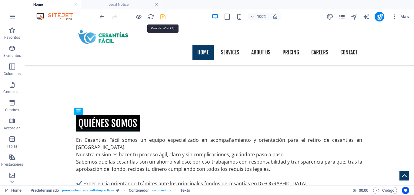
click at [163, 18] on icon "save" at bounding box center [162, 16] width 7 height 7
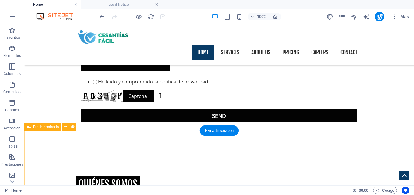
scroll to position [618, 0]
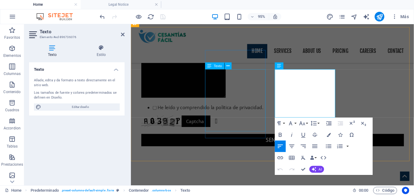
scroll to position [629, 0]
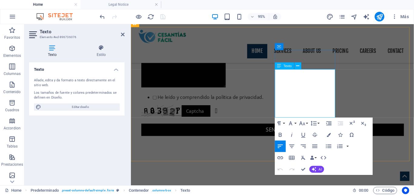
drag, startPoint x: 282, startPoint y: 105, endPoint x: 338, endPoint y: 118, distance: 57.7
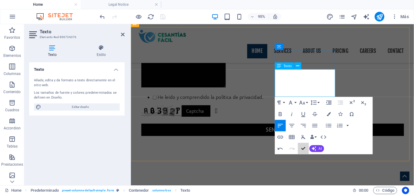
scroll to position [618, 0]
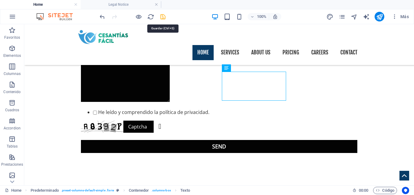
click at [162, 15] on icon "save" at bounding box center [162, 16] width 7 height 7
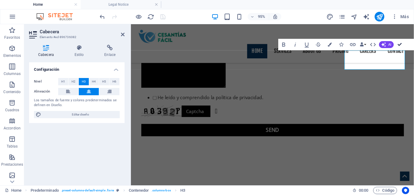
drag, startPoint x: 397, startPoint y: 46, endPoint x: 305, endPoint y: 66, distance: 94.5
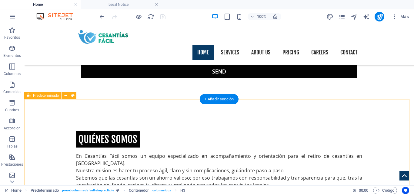
scroll to position [709, 0]
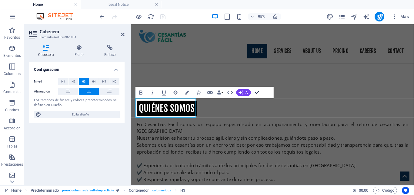
drag, startPoint x: 257, startPoint y: 92, endPoint x: 233, endPoint y: 73, distance: 30.6
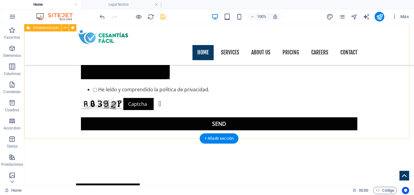
scroll to position [610, 0]
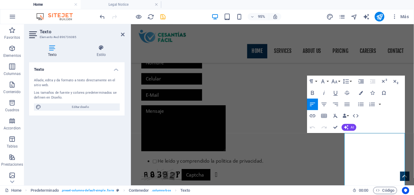
scroll to position [561, 0]
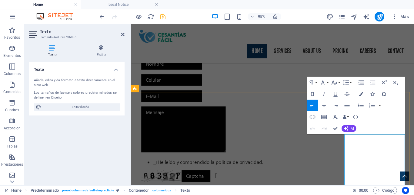
drag, startPoint x: 356, startPoint y: 143, endPoint x: 407, endPoint y: 151, distance: 52.1
copy p "En el fondo de cesantías que [PERSON_NAME] el trabajador."
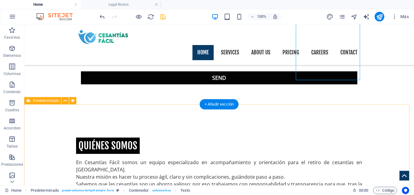
scroll to position [701, 0]
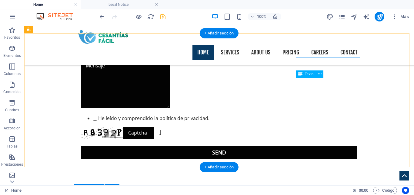
scroll to position [603, 0]
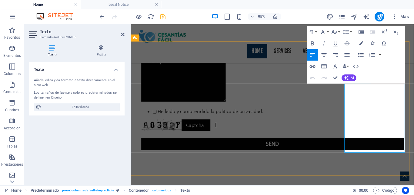
drag, startPoint x: 356, startPoint y: 105, endPoint x: 415, endPoint y: 105, distance: 59.7
copy strong "¿Cuándo puedo retirarlas?"
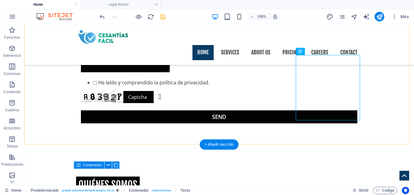
scroll to position [694, 0]
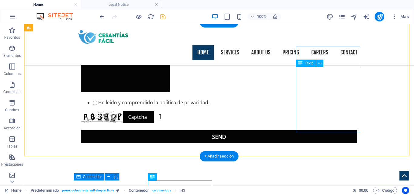
scroll to position [596, 0]
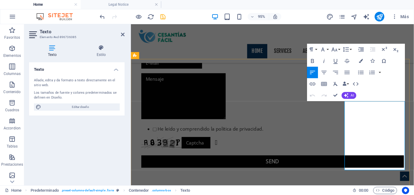
drag, startPoint x: 356, startPoint y: 130, endPoint x: 414, endPoint y: 174, distance: 72.9
copy div "Terminación de contrato. Compra, mejora o liberación de vivienda. Pago de educa…"
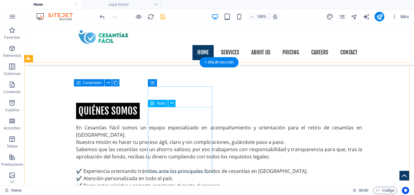
scroll to position [736, 0]
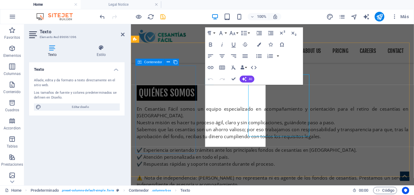
scroll to position [747, 0]
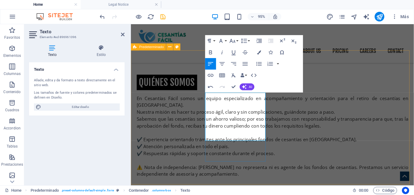
scroll to position [717, 0]
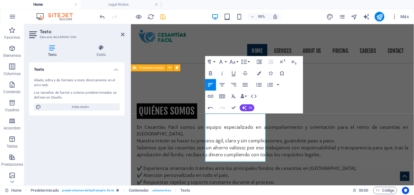
click at [208, 85] on icon "button" at bounding box center [210, 84] width 7 height 7
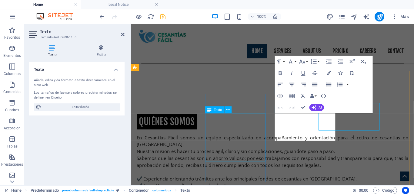
scroll to position [717, 0]
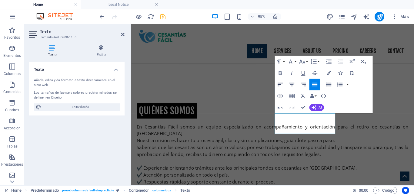
click at [278, 85] on icon "button" at bounding box center [280, 84] width 7 height 7
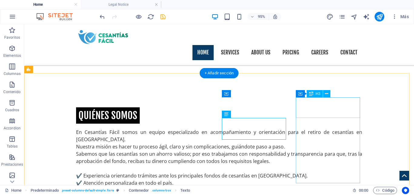
scroll to position [706, 0]
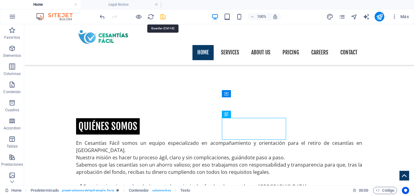
click at [162, 18] on icon "save" at bounding box center [162, 16] width 7 height 7
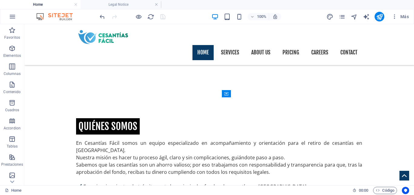
click at [230, 5] on ul "Home Legal Notice" at bounding box center [207, 4] width 414 height 9
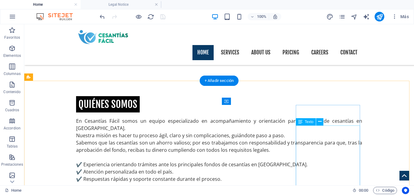
scroll to position [736, 0]
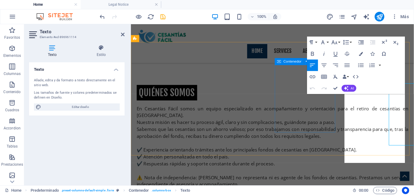
scroll to position [748, 0]
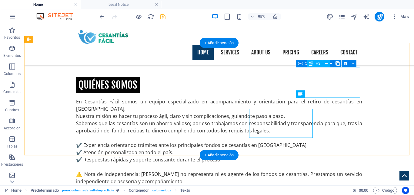
scroll to position [736, 0]
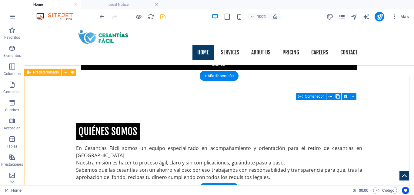
scroll to position [706, 0]
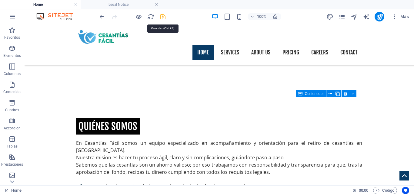
click at [162, 18] on icon "save" at bounding box center [162, 16] width 7 height 7
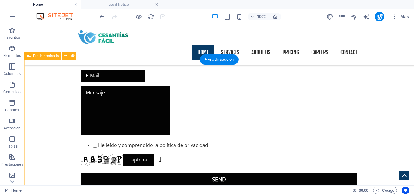
scroll to position [615, 0]
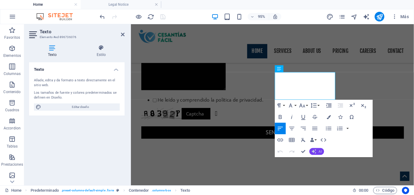
click at [320, 151] on span "AI" at bounding box center [319, 151] width 3 height 3
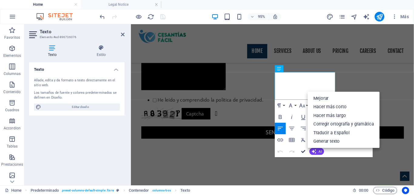
scroll to position [615, 0]
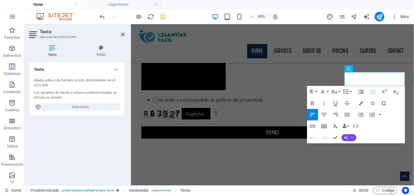
click at [352, 138] on span "AI" at bounding box center [352, 137] width 3 height 3
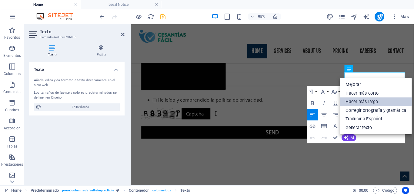
click at [357, 101] on link "Hacer más largo" at bounding box center [376, 102] width 72 height 9
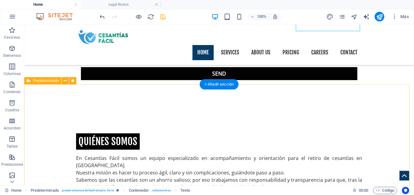
scroll to position [706, 0]
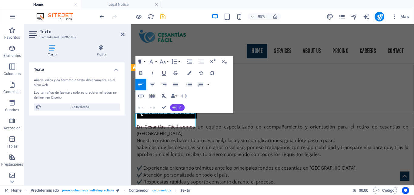
click at [178, 110] on button "AI" at bounding box center [177, 107] width 15 height 7
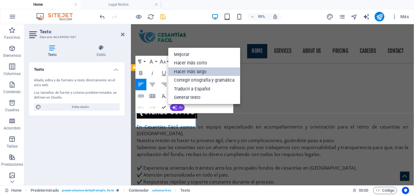
click at [189, 72] on link "Hacer más largo" at bounding box center [204, 72] width 72 height 9
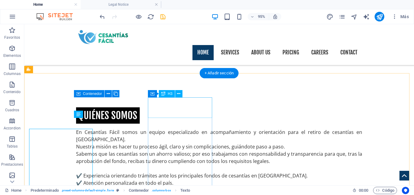
scroll to position [706, 0]
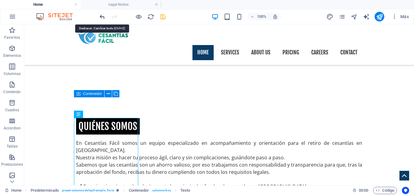
click at [102, 18] on icon "undo" at bounding box center [102, 16] width 7 height 7
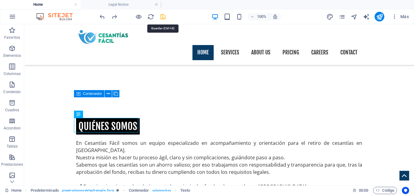
drag, startPoint x: 164, startPoint y: 17, endPoint x: 145, endPoint y: 1, distance: 24.9
click at [164, 17] on icon "save" at bounding box center [162, 16] width 7 height 7
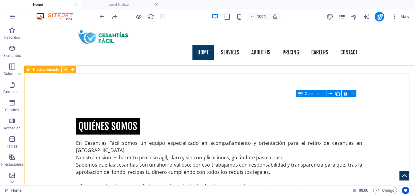
click at [65, 71] on icon at bounding box center [65, 70] width 3 height 6
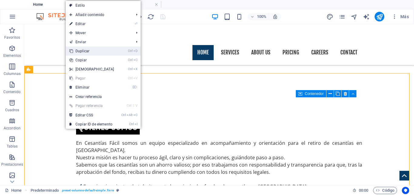
click at [81, 52] on link "Ctrl D Duplicar" at bounding box center [92, 51] width 52 height 9
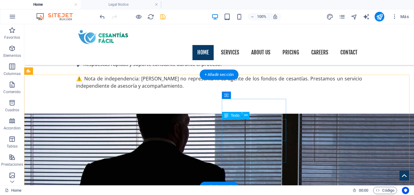
scroll to position [783, 0]
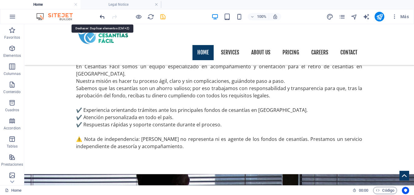
click at [103, 18] on icon "undo" at bounding box center [102, 16] width 7 height 7
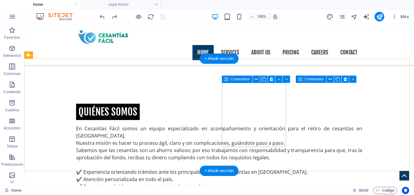
scroll to position [722, 0]
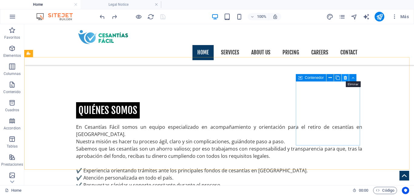
click at [345, 79] on icon at bounding box center [345, 78] width 3 height 6
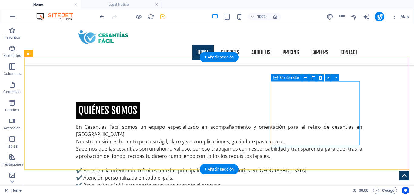
scroll to position [692, 0]
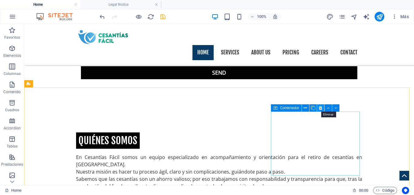
click at [322, 108] on icon at bounding box center [320, 108] width 3 height 6
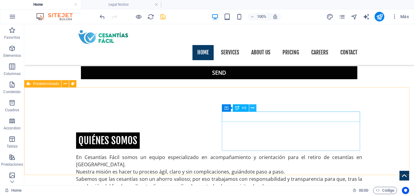
click at [254, 109] on icon at bounding box center [252, 108] width 3 height 6
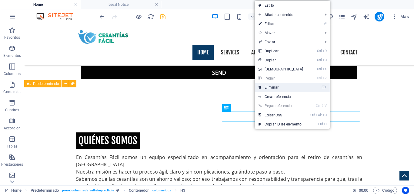
click at [271, 87] on link "⌦ Eliminar" at bounding box center [281, 87] width 52 height 9
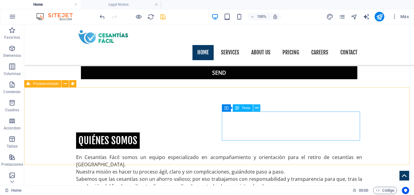
click at [257, 109] on icon at bounding box center [256, 108] width 3 height 6
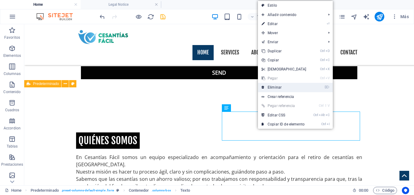
click at [276, 85] on link "⌦ Eliminar" at bounding box center [284, 87] width 52 height 9
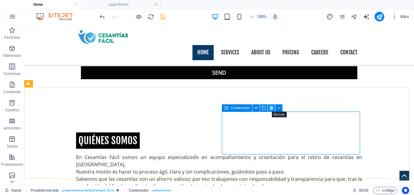
click at [272, 108] on icon at bounding box center [271, 108] width 3 height 6
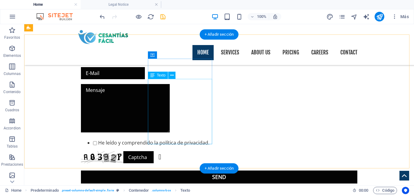
scroll to position [571, 0]
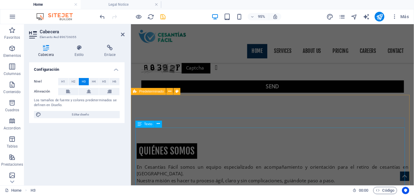
scroll to position [692, 0]
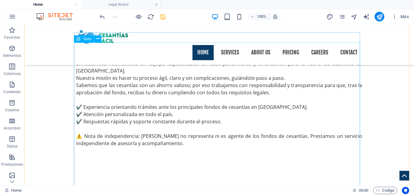
scroll to position [802, 0]
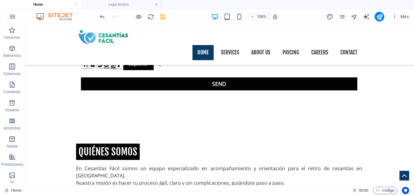
scroll to position [681, 0]
click at [102, 17] on icon "undo" at bounding box center [102, 16] width 7 height 7
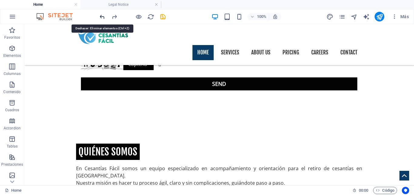
click at [102, 17] on icon "undo" at bounding box center [102, 16] width 7 height 7
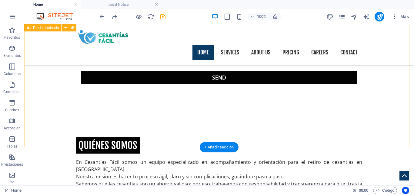
scroll to position [713, 0]
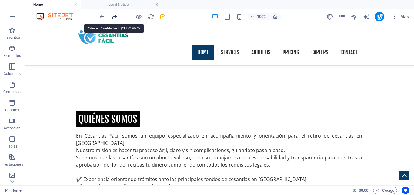
click at [113, 14] on icon "redo" at bounding box center [114, 16] width 7 height 7
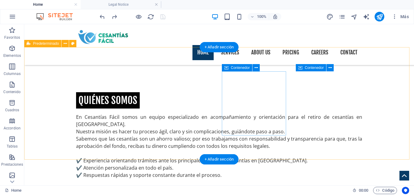
scroll to position [694, 0]
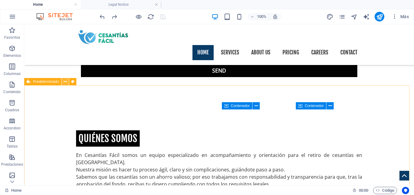
click at [67, 82] on icon at bounding box center [65, 82] width 3 height 6
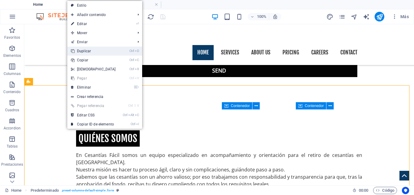
click at [90, 52] on link "Ctrl D Duplicar" at bounding box center [93, 51] width 52 height 9
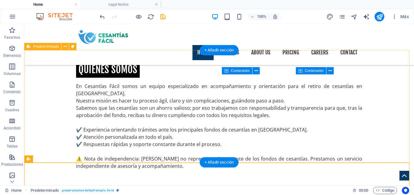
scroll to position [843, 0]
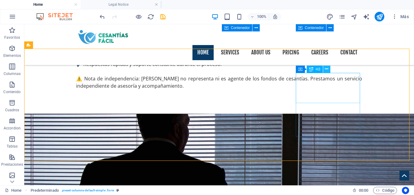
click at [326, 71] on icon at bounding box center [326, 69] width 3 height 6
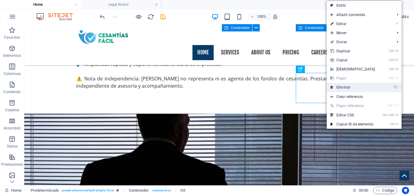
click at [341, 86] on link "⌦ Eliminar" at bounding box center [353, 87] width 52 height 9
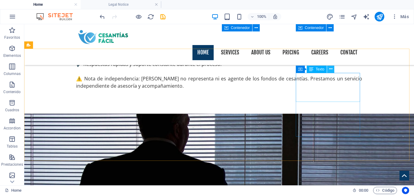
click at [330, 69] on icon at bounding box center [330, 69] width 3 height 6
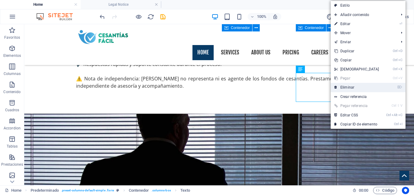
click at [346, 88] on link "⌦ Eliminar" at bounding box center [357, 87] width 52 height 9
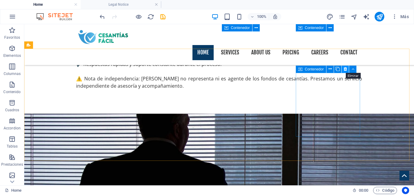
click at [346, 70] on icon at bounding box center [345, 69] width 3 height 6
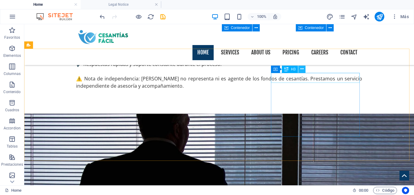
click at [303, 71] on icon at bounding box center [301, 69] width 3 height 6
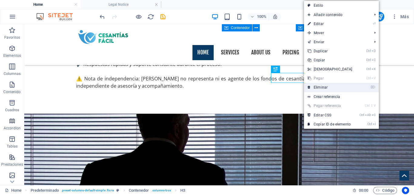
click at [318, 87] on link "⌦ Eliminar" at bounding box center [330, 87] width 52 height 9
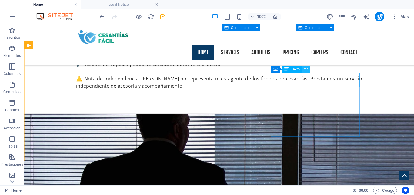
click at [307, 70] on icon at bounding box center [305, 69] width 3 height 6
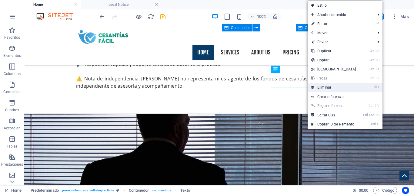
click at [322, 88] on link "⌦ Eliminar" at bounding box center [333, 87] width 52 height 9
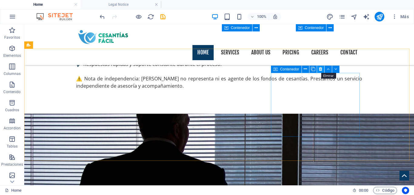
click at [320, 69] on icon at bounding box center [320, 69] width 3 height 6
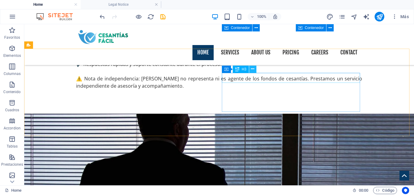
click at [252, 70] on icon at bounding box center [252, 69] width 3 height 6
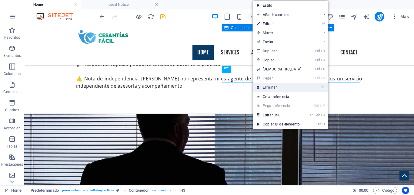
click at [269, 88] on link "⌦ Eliminar" at bounding box center [279, 87] width 52 height 9
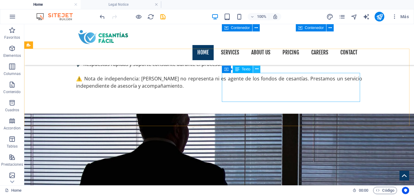
click at [258, 69] on icon at bounding box center [256, 69] width 3 height 6
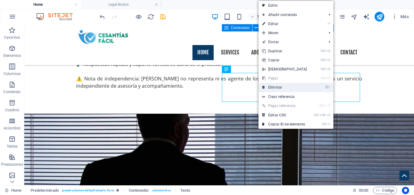
click at [275, 88] on link "⌦ Eliminar" at bounding box center [284, 87] width 52 height 9
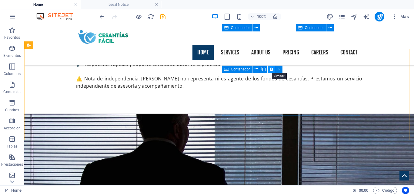
click at [271, 71] on icon at bounding box center [271, 69] width 3 height 6
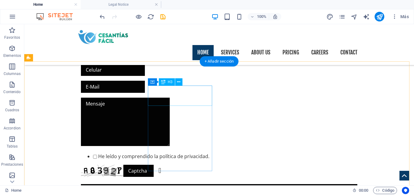
scroll to position [540, 0]
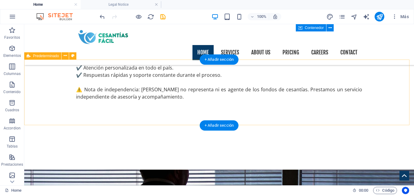
scroll to position [802, 0]
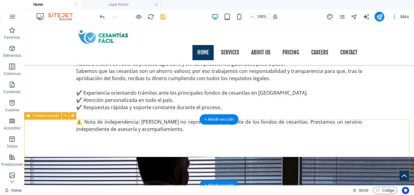
scroll to position [825, 0]
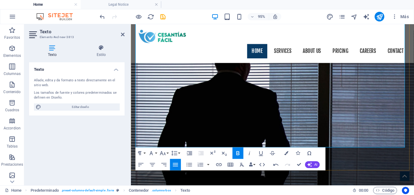
scroll to position [927, 0]
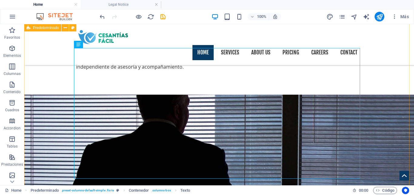
scroll to position [848, 0]
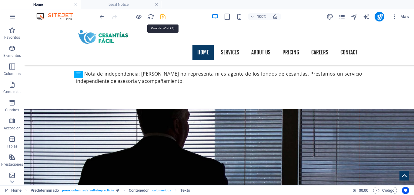
click at [162, 18] on icon "save" at bounding box center [162, 16] width 7 height 7
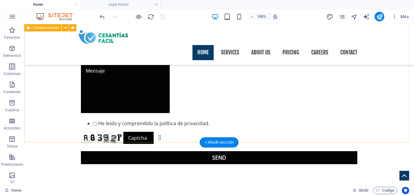
scroll to position [599, 0]
